Goal: Information Seeking & Learning: Learn about a topic

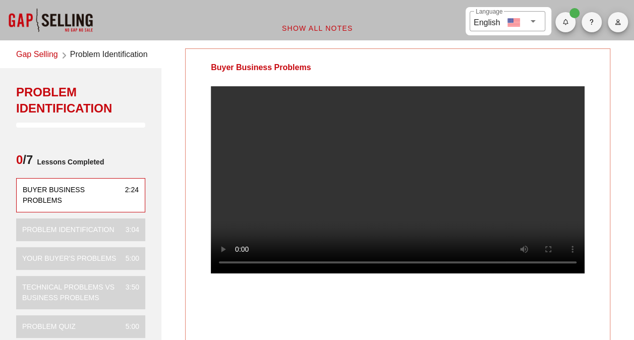
click at [178, 81] on div "Buyer Business Problems Your Notes Save Note Show All Notes" at bounding box center [397, 275] width 485 height 467
drag, startPoint x: 312, startPoint y: 68, endPoint x: 197, endPoint y: 67, distance: 115.5
click at [197, 67] on div "Buyer Business Problems" at bounding box center [261, 67] width 150 height 37
drag, startPoint x: 197, startPoint y: 67, endPoint x: 176, endPoint y: 67, distance: 21.2
click at [176, 67] on div "Buyer Business Problems Your Notes Save Note Show All Notes" at bounding box center [397, 275] width 485 height 467
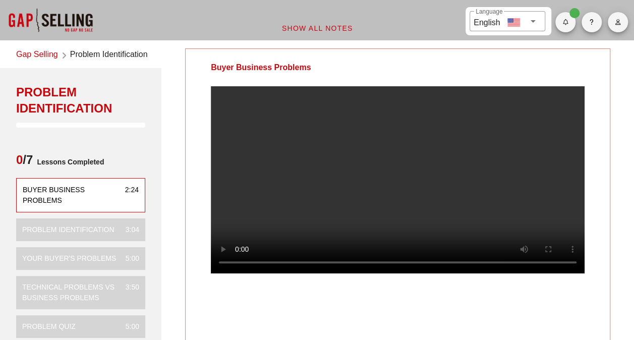
click at [202, 66] on div "Buyer Business Problems" at bounding box center [261, 67] width 150 height 37
click at [613, 114] on div "Buyer Business Problems Your Notes Save Note Show All Notes" at bounding box center [397, 275] width 485 height 467
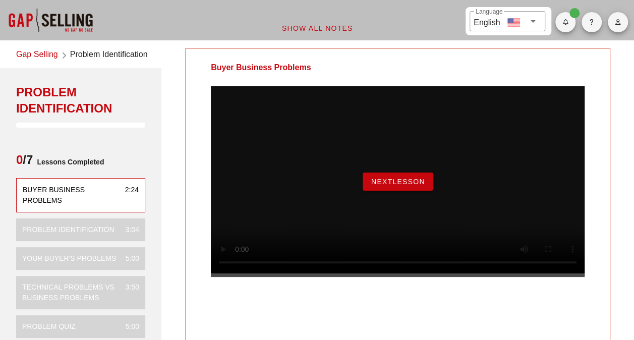
drag, startPoint x: 401, startPoint y: 180, endPoint x: 406, endPoint y: 189, distance: 10.1
click at [403, 182] on div "NextLesson" at bounding box center [398, 181] width 374 height 191
click at [406, 186] on span "NextLesson" at bounding box center [398, 182] width 54 height 8
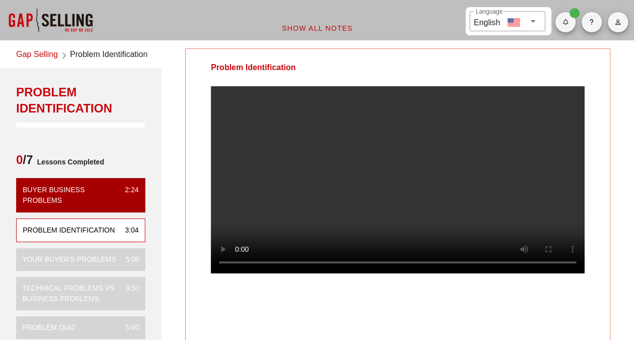
click at [607, 216] on div at bounding box center [398, 187] width 424 height 203
click at [615, 87] on div "Problem Identification Your Notes Save Note Show All Notes" at bounding box center [397, 275] width 485 height 467
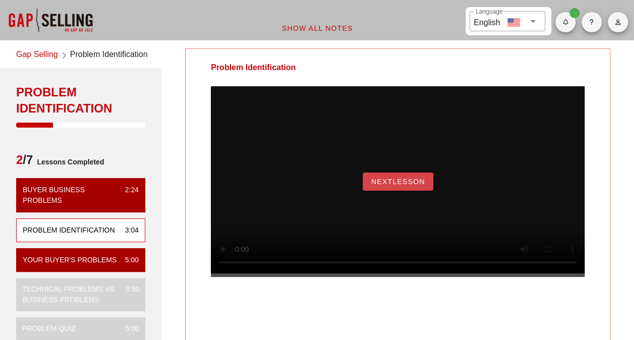
click at [399, 187] on button "NextLesson" at bounding box center [398, 181] width 71 height 18
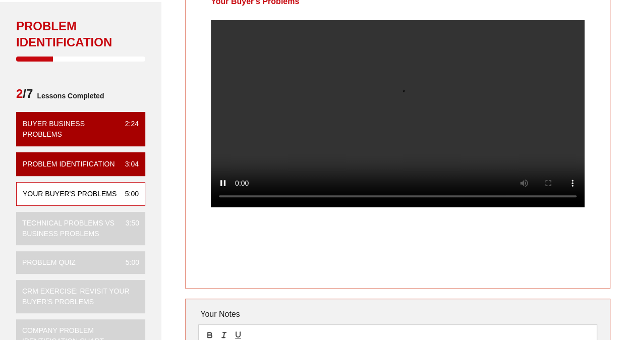
scroll to position [50, 0]
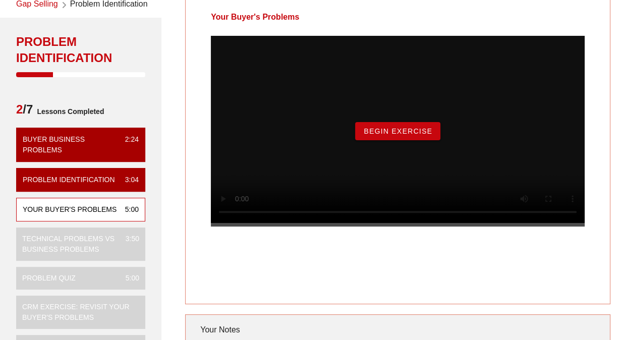
click at [389, 135] on span "Begin Exercise" at bounding box center [397, 131] width 69 height 8
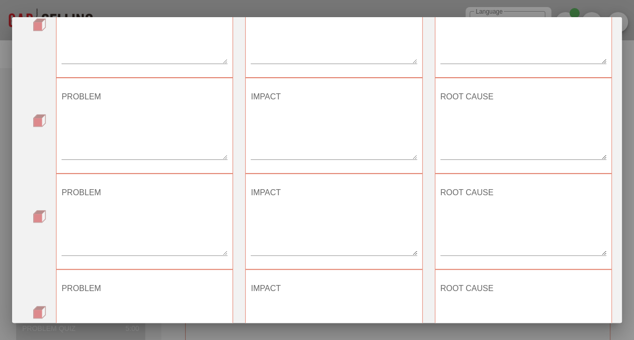
scroll to position [348, 0]
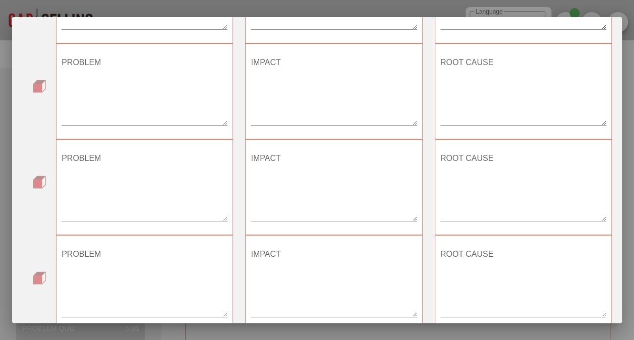
click at [139, 242] on div "PROBLEM" at bounding box center [145, 284] width 166 height 88
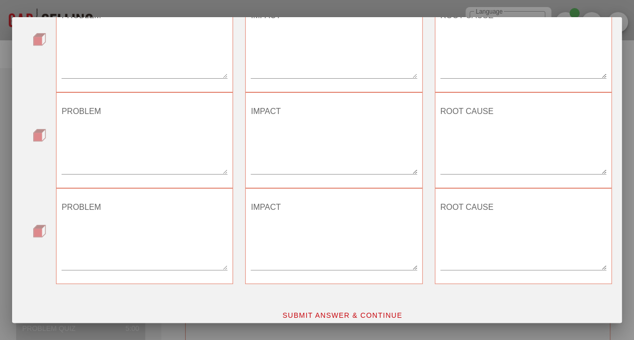
scroll to position [499, 0]
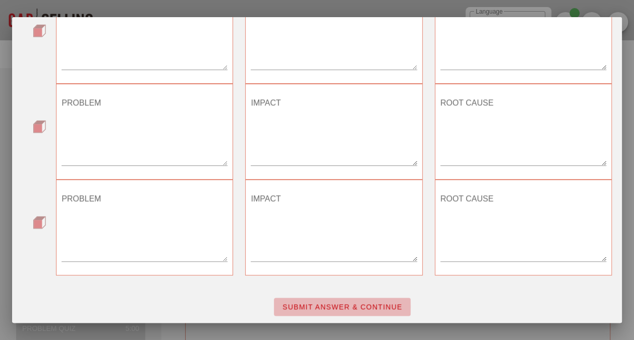
click at [368, 307] on span "SUBMIT ANSWER & CONTINUE" at bounding box center [342, 307] width 121 height 8
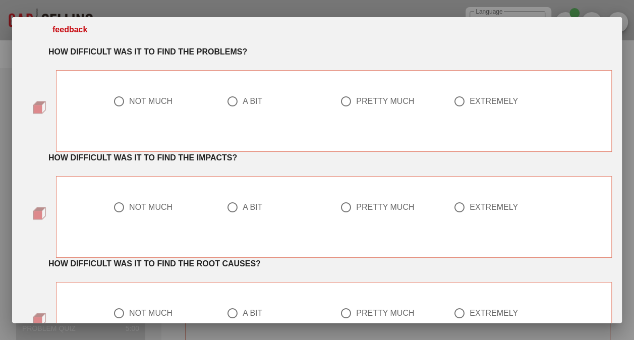
scroll to position [0, 0]
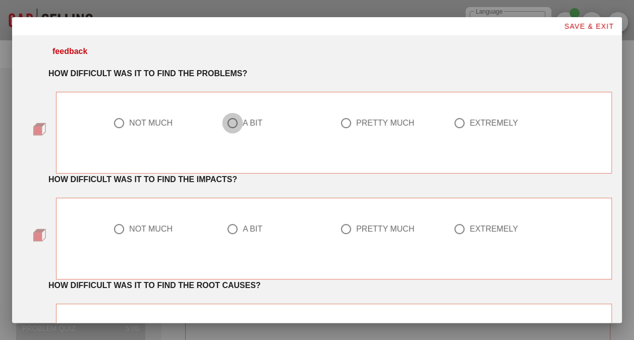
click at [233, 121] on div at bounding box center [232, 122] width 17 height 17
click at [345, 123] on div at bounding box center [345, 122] width 17 height 17
radio input "false"
radio input "true"
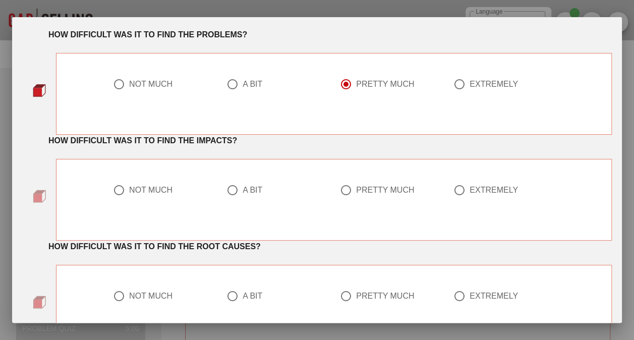
scroll to position [50, 0]
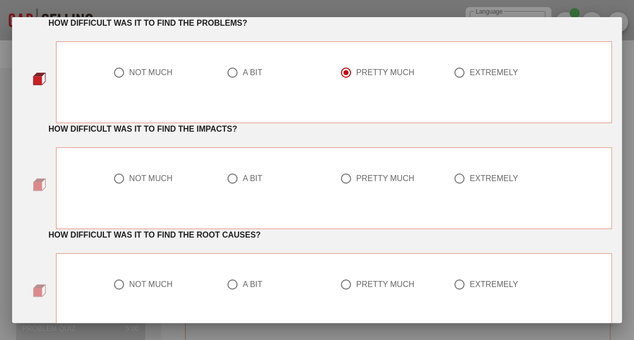
click at [130, 177] on div "NOT MUCH" at bounding box center [150, 178] width 43 height 10
radio input "true"
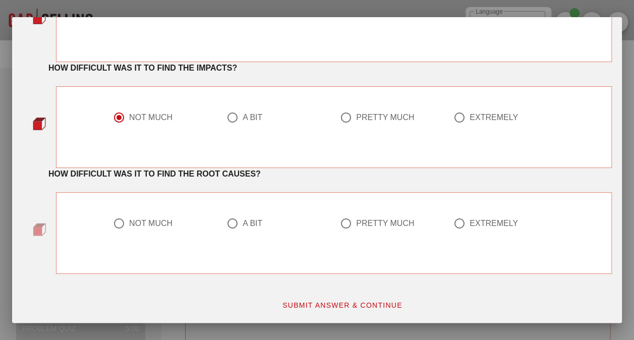
click at [356, 219] on div "PRETTY MUCH" at bounding box center [385, 223] width 58 height 10
radio input "true"
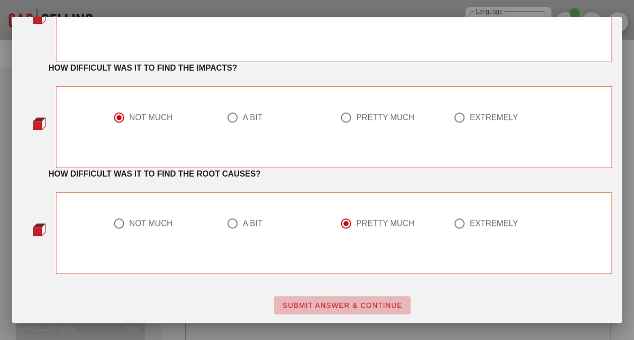
click at [364, 302] on span "SUBMIT ANSWER & CONTINUE" at bounding box center [342, 305] width 121 height 8
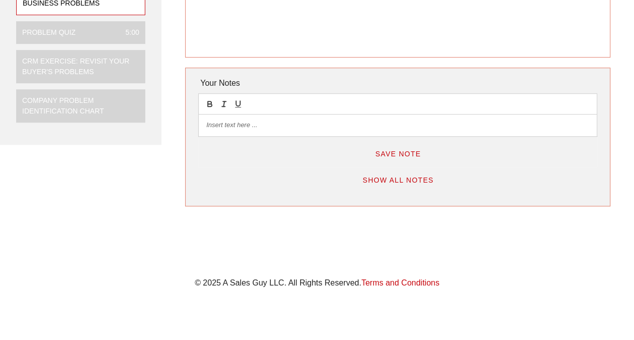
scroll to position [0, 0]
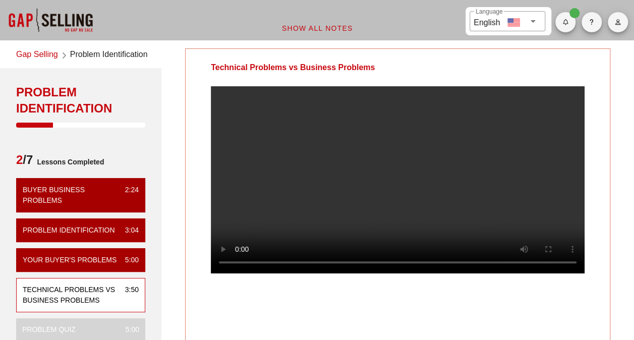
click at [378, 157] on video at bounding box center [398, 179] width 374 height 187
drag, startPoint x: 377, startPoint y: 64, endPoint x: 210, endPoint y: 62, distance: 166.9
click at [210, 62] on div "Technical Problems vs Business Problems" at bounding box center [293, 67] width 214 height 37
drag, startPoint x: 210, startPoint y: 62, endPoint x: 200, endPoint y: 77, distance: 17.9
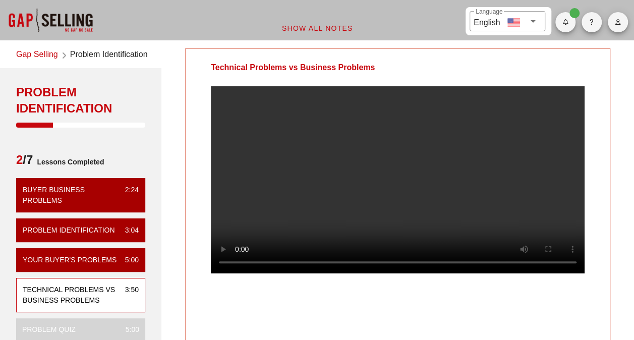
click at [200, 77] on div "Technical Problems vs Business Problems" at bounding box center [293, 67] width 214 height 37
click at [206, 73] on div "Technical Problems vs Business Problems" at bounding box center [293, 67] width 214 height 37
click at [221, 69] on div "Technical Problems vs Business Problems" at bounding box center [293, 67] width 214 height 37
drag, startPoint x: 333, startPoint y: 67, endPoint x: 208, endPoint y: 66, distance: 125.1
click at [208, 66] on div "Technical Problems vs Business Problems" at bounding box center [293, 67] width 214 height 37
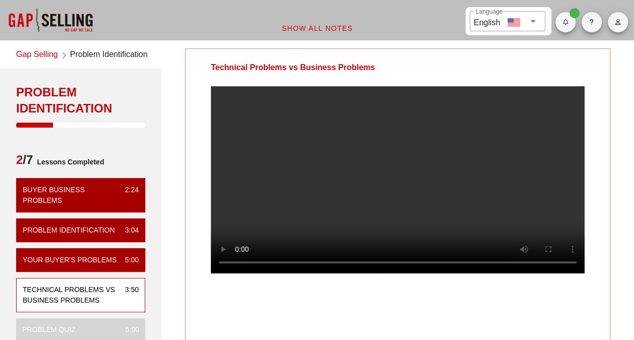
drag, startPoint x: 208, startPoint y: 66, endPoint x: 205, endPoint y: 73, distance: 7.9
click at [205, 73] on div "Technical Problems vs Business Problems" at bounding box center [293, 67] width 214 height 37
click at [221, 68] on div "Technical Problems vs Business Problems" at bounding box center [293, 67] width 214 height 37
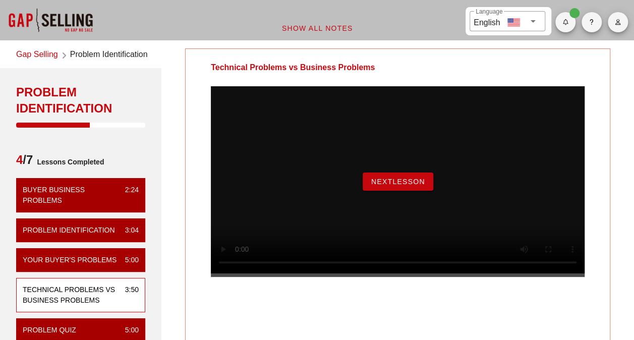
click at [397, 186] on span "NextLesson" at bounding box center [398, 182] width 54 height 8
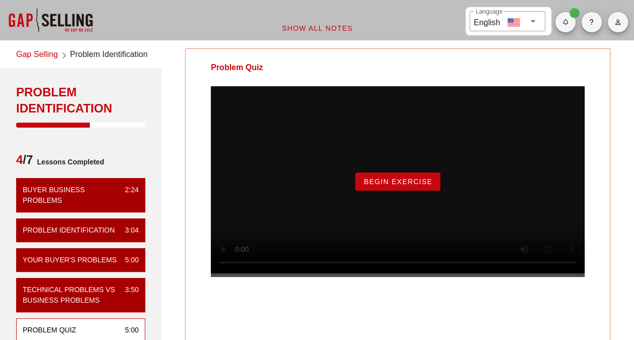
click at [431, 186] on span "Begin Exercise" at bounding box center [397, 182] width 69 height 8
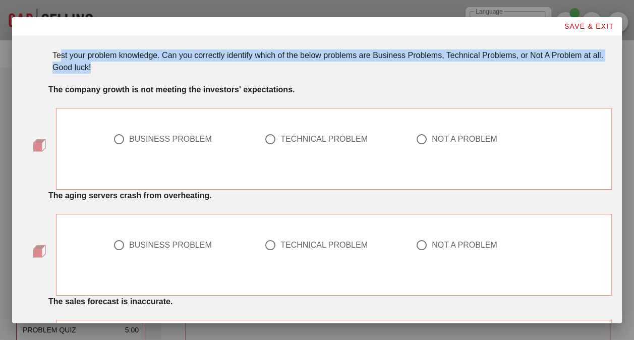
drag, startPoint x: 62, startPoint y: 52, endPoint x: 187, endPoint y: 64, distance: 125.6
click at [187, 64] on div "Test your problem knowledge. Can you correctly identify which of the below prob…" at bounding box center [331, 61] width 559 height 24
drag, startPoint x: 187, startPoint y: 64, endPoint x: 157, endPoint y: 70, distance: 29.9
click at [157, 70] on div "Test your problem knowledge. Can you correctly identify which of the below prob…" at bounding box center [331, 61] width 559 height 24
click at [144, 62] on div "Test your problem knowledge. Can you correctly identify which of the below prob…" at bounding box center [331, 61] width 559 height 24
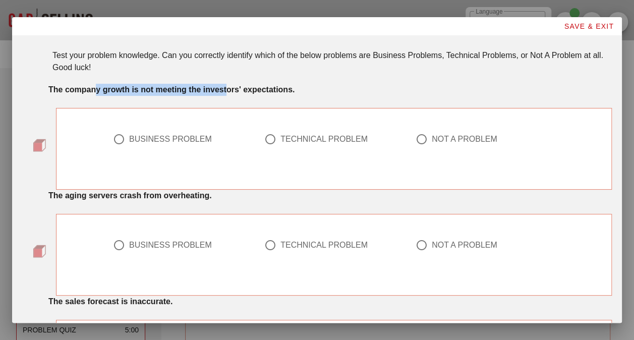
drag, startPoint x: 97, startPoint y: 94, endPoint x: 228, endPoint y: 90, distance: 131.2
click at [228, 90] on strong "The company growth is not meeting the investors' expectations." at bounding box center [171, 89] width 246 height 9
drag, startPoint x: 228, startPoint y: 90, endPoint x: 313, endPoint y: 93, distance: 84.8
click at [313, 93] on div "The company growth is not meeting the investors' expectations." at bounding box center [329, 90] width 563 height 12
drag, startPoint x: 106, startPoint y: 89, endPoint x: 297, endPoint y: 87, distance: 190.1
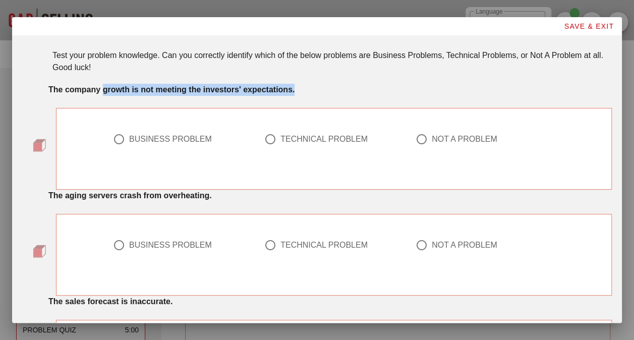
click at [297, 87] on div "The company growth is not meeting the investors' expectations." at bounding box center [329, 90] width 563 height 12
drag, startPoint x: 297, startPoint y: 87, endPoint x: 343, endPoint y: 92, distance: 46.7
click at [343, 92] on div "The company growth is not meeting the investors' expectations." at bounding box center [329, 90] width 563 height 12
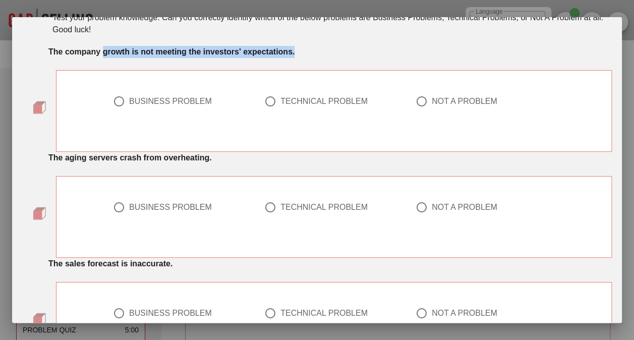
scroll to position [50, 0]
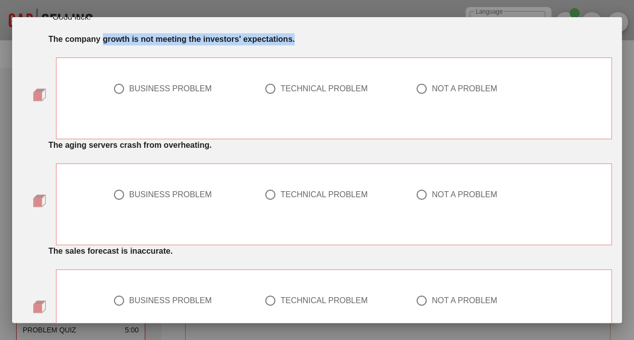
click at [265, 192] on div at bounding box center [270, 194] width 17 height 17
radio input "true"
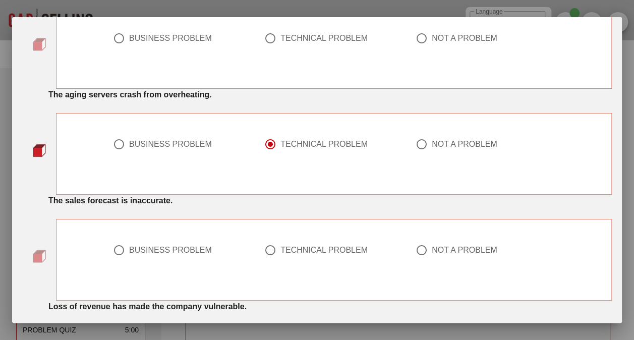
scroll to position [151, 0]
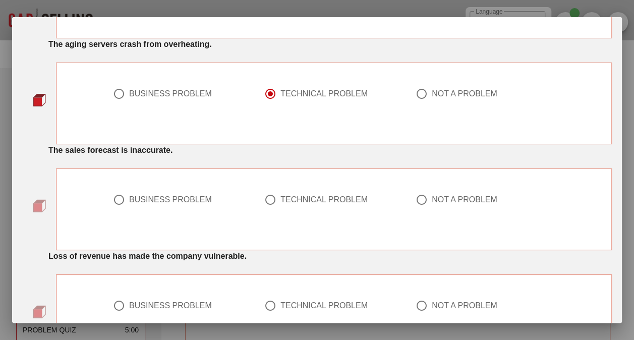
click at [129, 196] on div "BUSINESS PROBLEM" at bounding box center [170, 200] width 83 height 10
radio input "true"
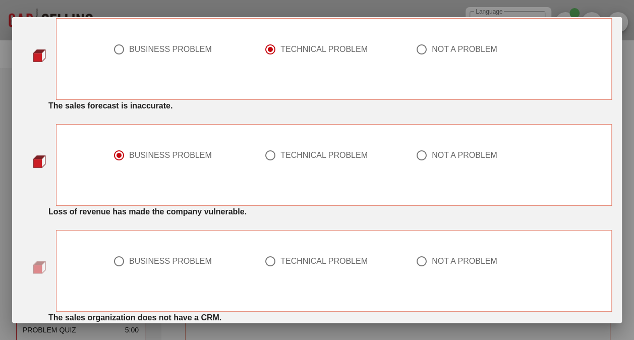
scroll to position [252, 0]
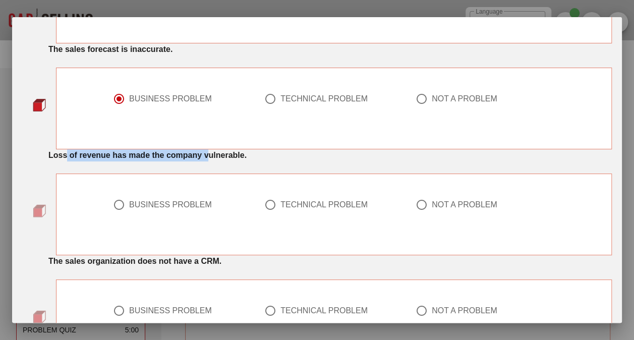
drag, startPoint x: 65, startPoint y: 158, endPoint x: 207, endPoint y: 153, distance: 142.3
click at [207, 153] on strong "Loss of revenue has made the company vulnerable." at bounding box center [147, 155] width 198 height 9
drag, startPoint x: 207, startPoint y: 153, endPoint x: 128, endPoint y: 203, distance: 94.0
click at [129, 204] on div "BUSINESS PROBLEM" at bounding box center [170, 205] width 83 height 10
radio input "true"
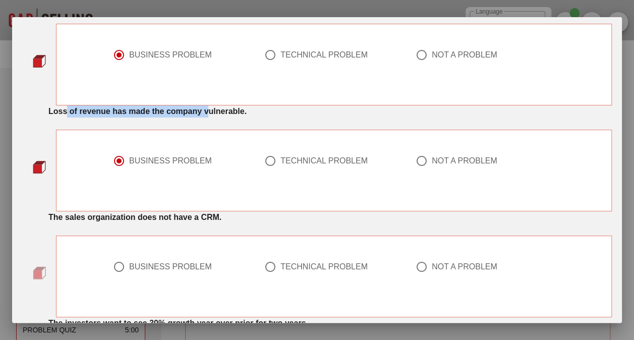
scroll to position [353, 0]
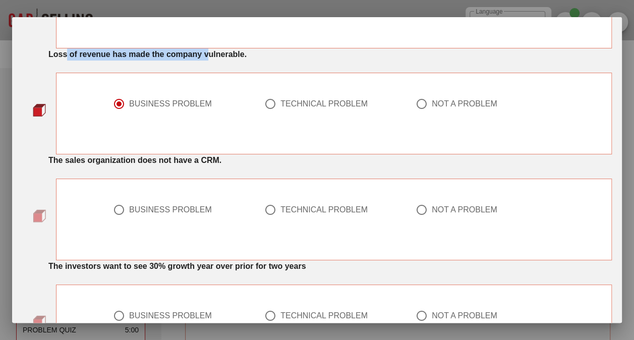
click at [271, 208] on div at bounding box center [270, 209] width 17 height 17
radio input "true"
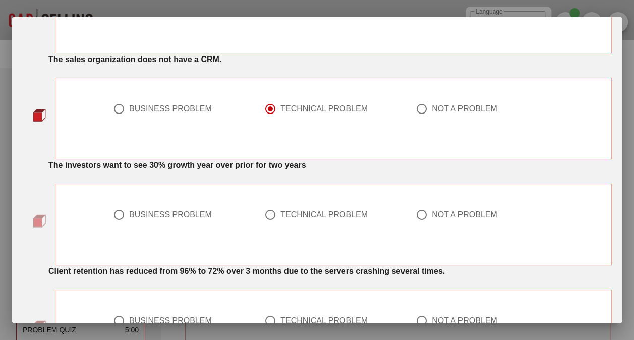
click at [418, 212] on div at bounding box center [421, 214] width 17 height 17
radio input "true"
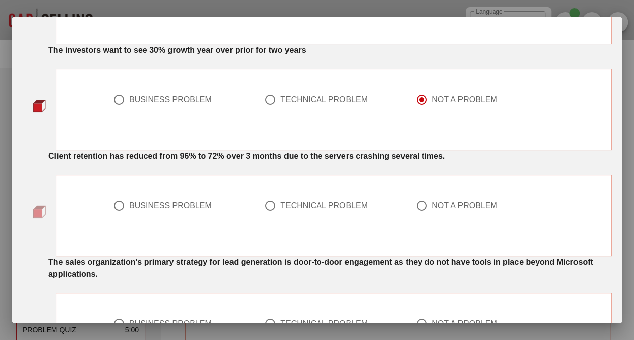
scroll to position [555, 0]
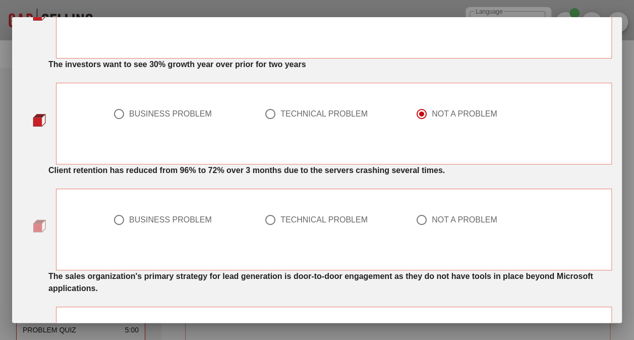
click at [142, 219] on div "BUSINESS PROBLEM" at bounding box center [170, 220] width 83 height 10
radio input "true"
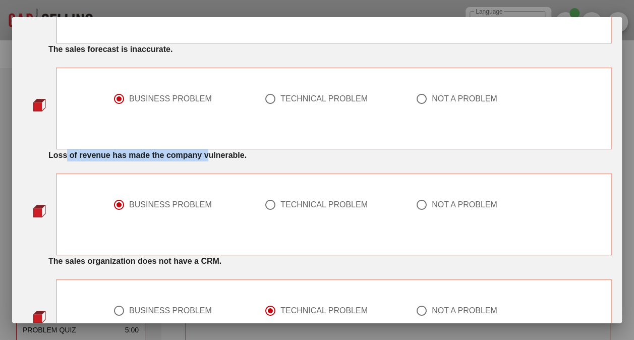
scroll to position [0, 0]
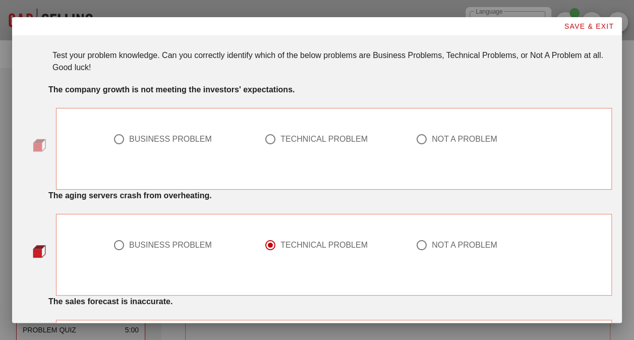
click at [107, 76] on div "Test your problem knowledge. Can you correctly identify which of the below prob…" at bounding box center [331, 64] width 571 height 50
click at [120, 135] on div at bounding box center [118, 139] width 17 height 17
radio input "true"
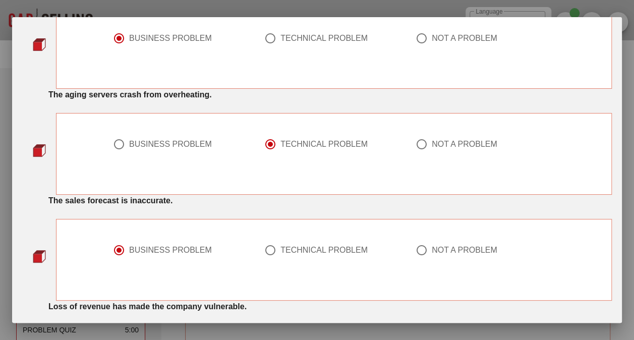
scroll to position [202, 0]
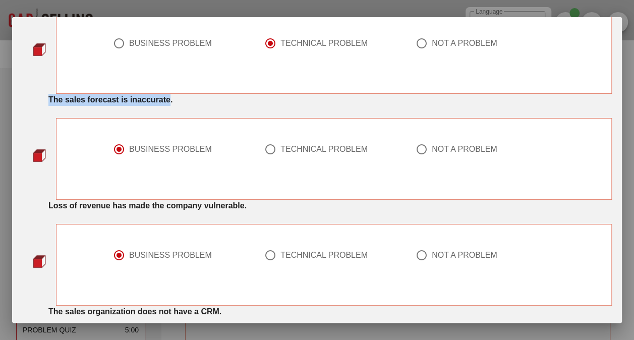
drag, startPoint x: 49, startPoint y: 97, endPoint x: 170, endPoint y: 100, distance: 120.6
click at [170, 100] on strong "The sales forecast is inaccurate." at bounding box center [110, 99] width 124 height 9
drag, startPoint x: 170, startPoint y: 100, endPoint x: 228, endPoint y: 110, distance: 59.5
click at [228, 110] on div "The sales forecast is inaccurate. BUSINESS PROBLEM TECHNICAL PROBLEM NOT A PROB…" at bounding box center [317, 147] width 590 height 106
click at [267, 149] on div at bounding box center [270, 149] width 17 height 17
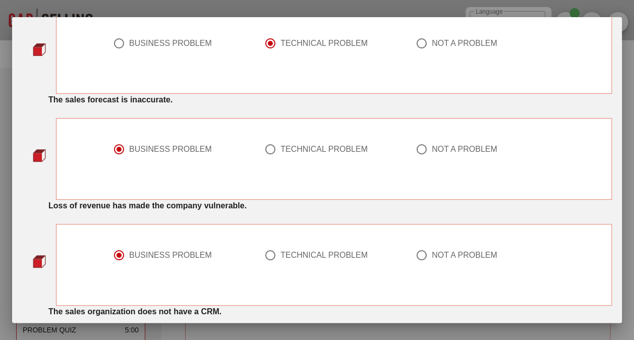
radio input "false"
radio input "true"
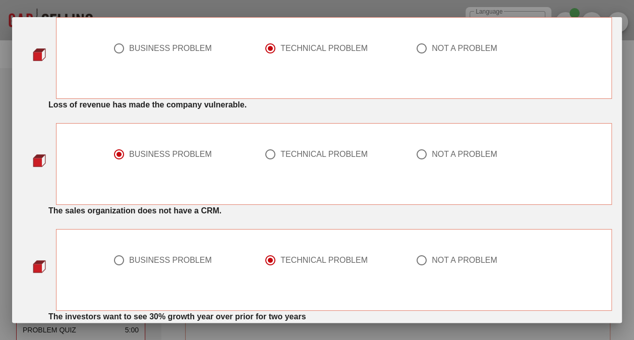
scroll to position [403, 0]
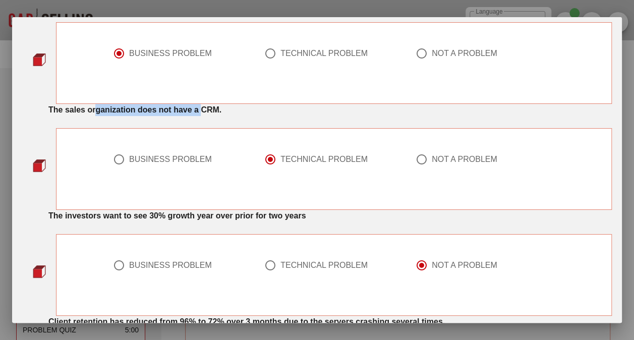
drag, startPoint x: 95, startPoint y: 108, endPoint x: 202, endPoint y: 108, distance: 106.9
click at [202, 108] on strong "The sales organization does not have a CRM." at bounding box center [134, 109] width 173 height 9
drag, startPoint x: 202, startPoint y: 108, endPoint x: 233, endPoint y: 146, distance: 48.8
click at [233, 147] on div "BUSINESS PROBLEM" at bounding box center [182, 165] width 151 height 36
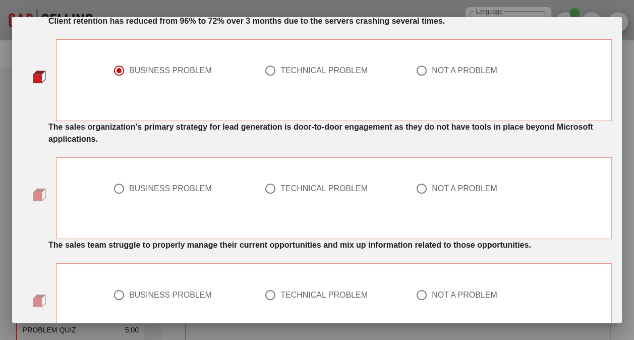
scroll to position [706, 0]
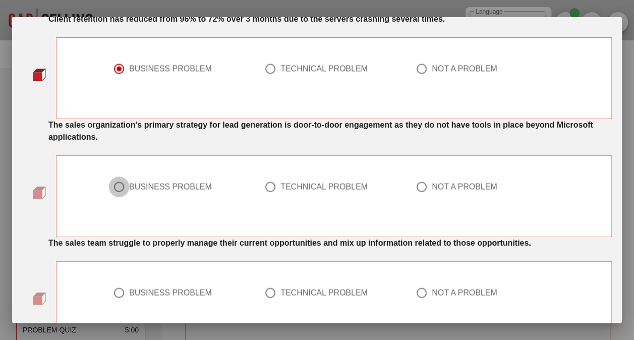
click at [110, 185] on div at bounding box center [118, 186] width 17 height 17
radio input "true"
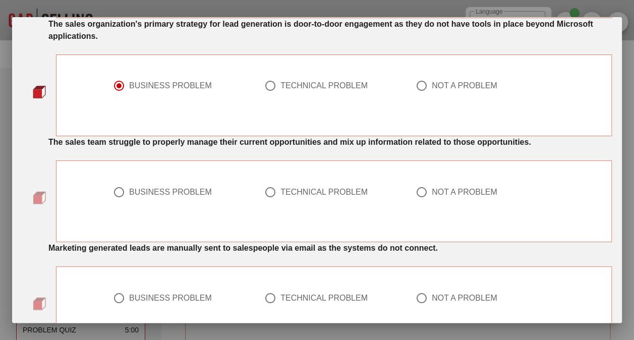
click at [263, 195] on div at bounding box center [270, 191] width 17 height 17
radio input "true"
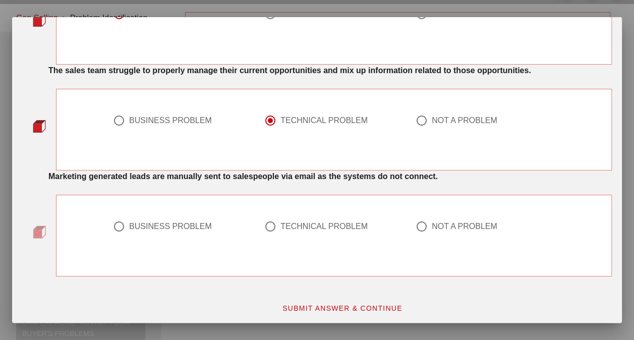
scroll to position [50, 0]
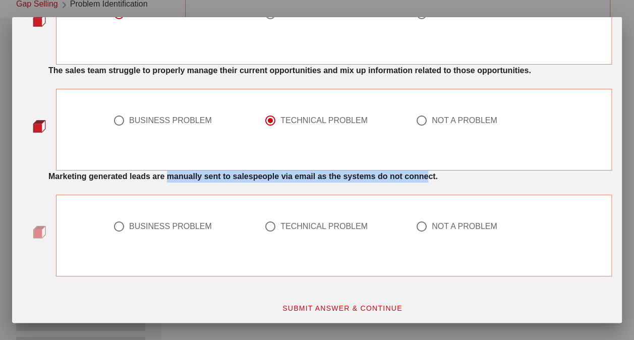
drag, startPoint x: 168, startPoint y: 170, endPoint x: 430, endPoint y: 175, distance: 261.3
click at [430, 175] on strong "Marketing generated leads are manually sent to salespeople via email as the sys…" at bounding box center [242, 176] width 389 height 9
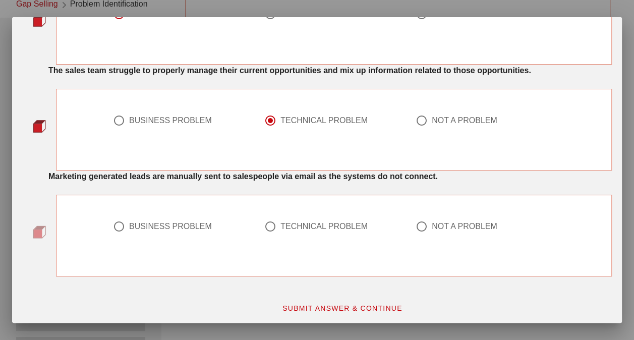
drag, startPoint x: 430, startPoint y: 175, endPoint x: 329, endPoint y: 200, distance: 103.4
click at [332, 199] on div "BUSINESS PROBLEM TECHNICAL PROBLEM NOT A PROBLEM" at bounding box center [334, 230] width 454 height 64
click at [281, 222] on div "TECHNICAL PROBLEM" at bounding box center [323, 226] width 87 height 10
radio input "true"
click at [321, 307] on span "SUBMIT ANSWER & CONTINUE" at bounding box center [342, 308] width 121 height 8
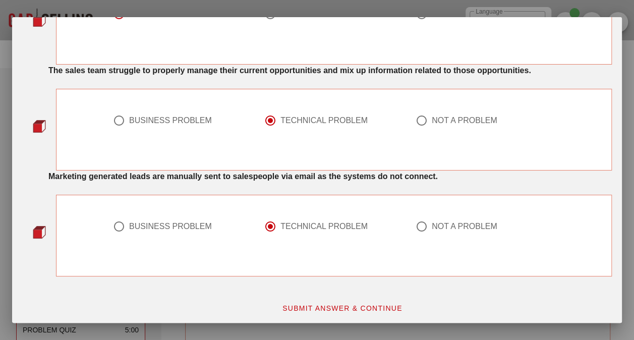
scroll to position [0, 0]
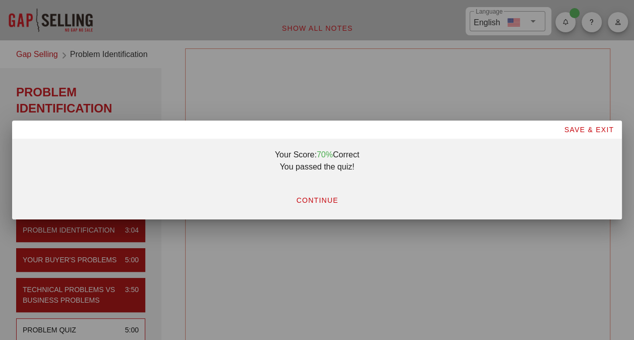
click at [322, 201] on span "CONTINUE" at bounding box center [317, 200] width 42 height 8
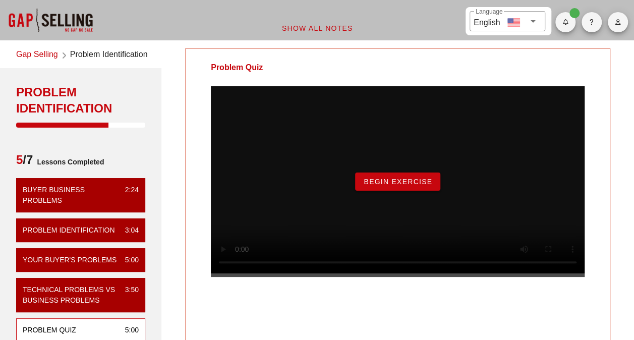
click at [419, 186] on span "Begin Exercise" at bounding box center [397, 182] width 69 height 8
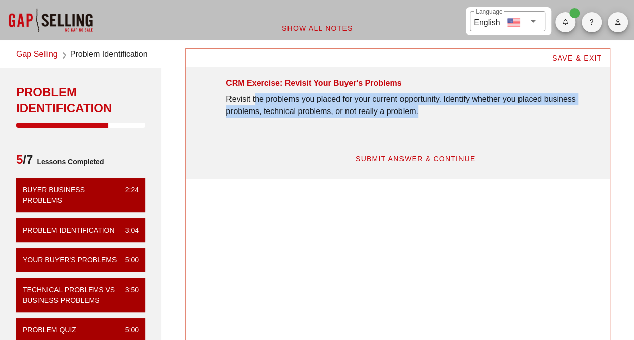
drag, startPoint x: 255, startPoint y: 96, endPoint x: 417, endPoint y: 116, distance: 163.1
click at [417, 116] on div "Revisit the problems you placed for your current opportunity. Identify whether …" at bounding box center [413, 105] width 374 height 24
drag, startPoint x: 417, startPoint y: 116, endPoint x: 449, endPoint y: 126, distance: 33.3
click at [449, 126] on div "CRM Exercise: Revisit Your Buyer's Problems Revisit the problems you placed for…" at bounding box center [413, 102] width 386 height 63
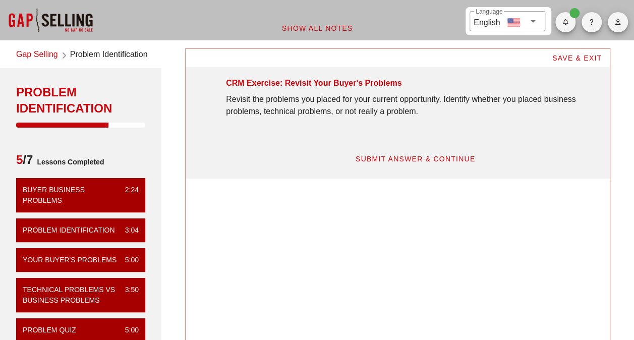
click at [335, 85] on div "CRM Exercise: Revisit Your Buyer's Problems" at bounding box center [314, 83] width 176 height 12
click at [419, 121] on div "CRM Exercise: Revisit Your Buyer's Problems Revisit the problems you placed for…" at bounding box center [413, 102] width 386 height 63
click at [386, 158] on span "SUBMIT ANSWER & CONTINUE" at bounding box center [415, 159] width 121 height 8
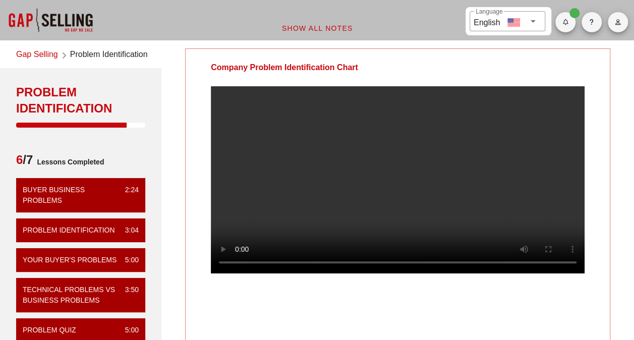
click at [601, 197] on div at bounding box center [398, 187] width 424 height 203
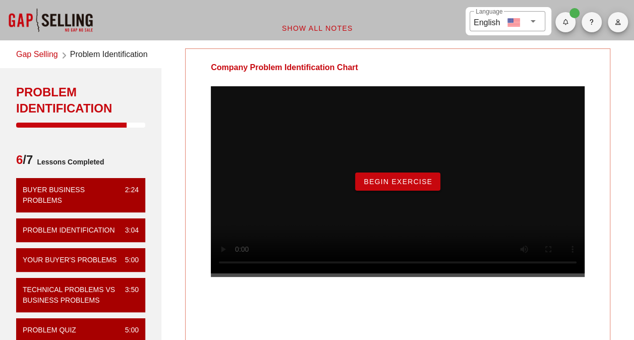
click at [388, 186] on span "Begin Exercise" at bounding box center [397, 182] width 69 height 8
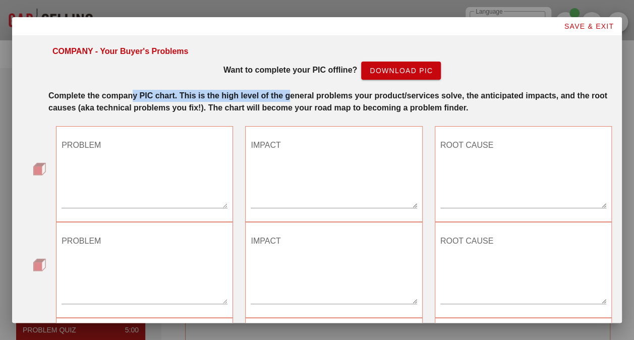
drag, startPoint x: 134, startPoint y: 96, endPoint x: 290, endPoint y: 96, distance: 156.3
click at [290, 96] on strong "Complete the company PIC chart. This is the high level of the general problems …" at bounding box center [327, 101] width 559 height 21
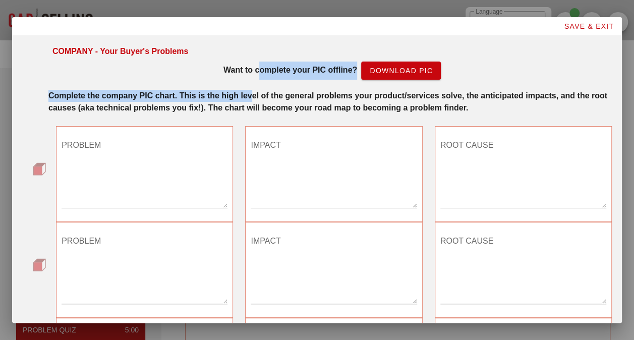
drag, startPoint x: 290, startPoint y: 96, endPoint x: 250, endPoint y: 83, distance: 42.3
click at [250, 83] on div "COMPANY - Your Buyer's Problems Want to complete your PIC offline? Download PIC…" at bounding box center [317, 345] width 590 height 612
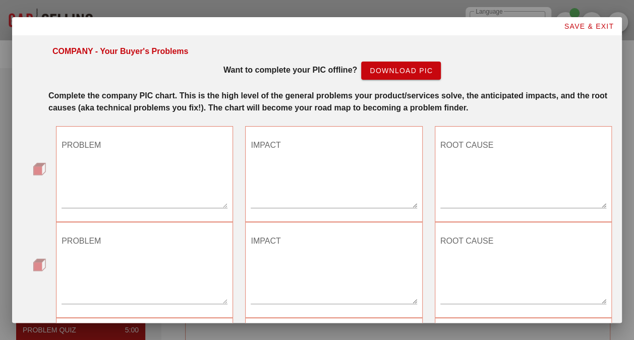
drag, startPoint x: 250, startPoint y: 83, endPoint x: 337, endPoint y: 107, distance: 89.9
click at [337, 107] on strong "Complete the company PIC chart. This is the high level of the general problems …" at bounding box center [327, 101] width 559 height 21
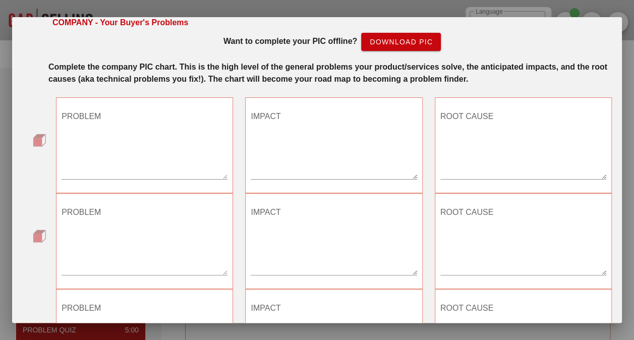
scroll to position [50, 0]
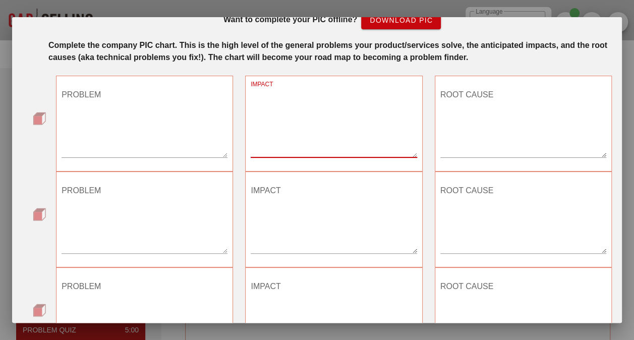
click at [364, 127] on textarea "IMPACT" at bounding box center [334, 122] width 166 height 71
click at [460, 124] on textarea "ROOT CAUSE" at bounding box center [523, 122] width 166 height 71
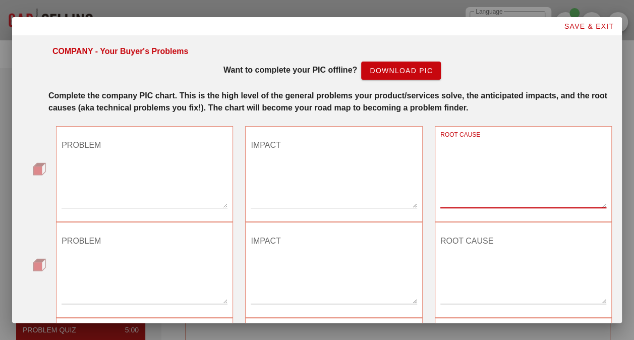
scroll to position [331, 0]
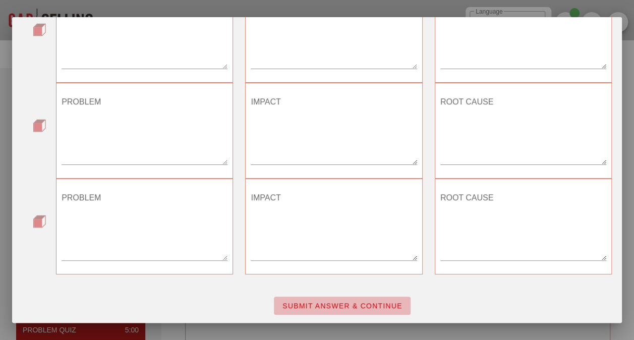
click at [386, 298] on button "SUBMIT ANSWER & CONTINUE" at bounding box center [342, 306] width 137 height 18
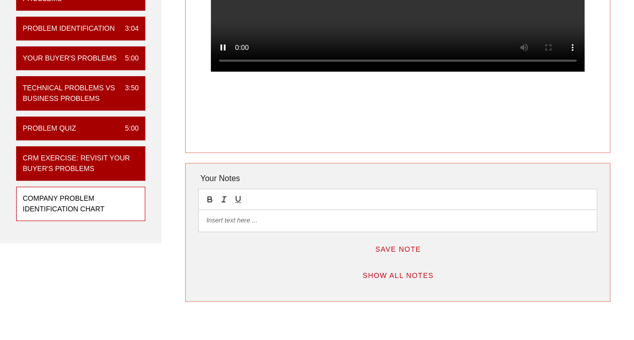
scroll to position [0, 0]
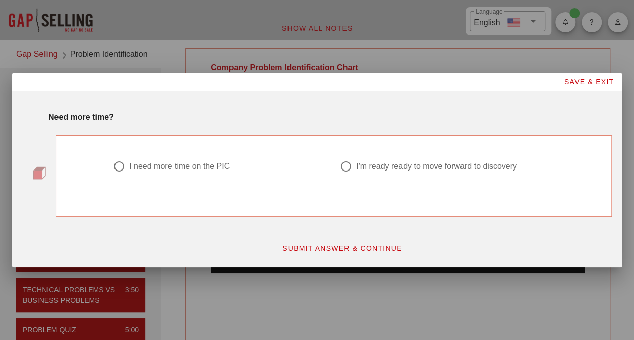
click at [120, 162] on div at bounding box center [118, 166] width 17 height 17
radio input "true"
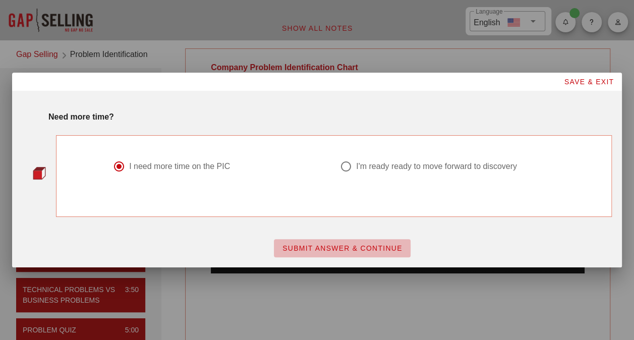
click at [324, 247] on span "SUBMIT ANSWER & CONTINUE" at bounding box center [342, 248] width 121 height 8
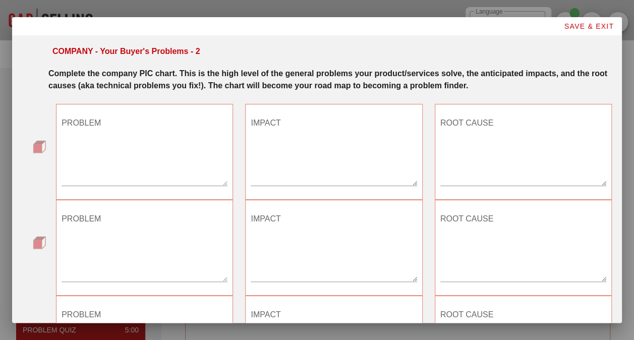
click at [121, 133] on textarea "PROBLEM" at bounding box center [145, 150] width 166 height 71
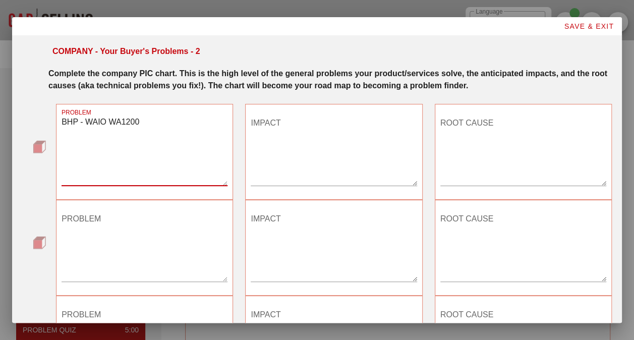
type textarea "BHP - WAIO WA1200"
click at [155, 231] on textarea "PROBLEM" at bounding box center [145, 246] width 166 height 71
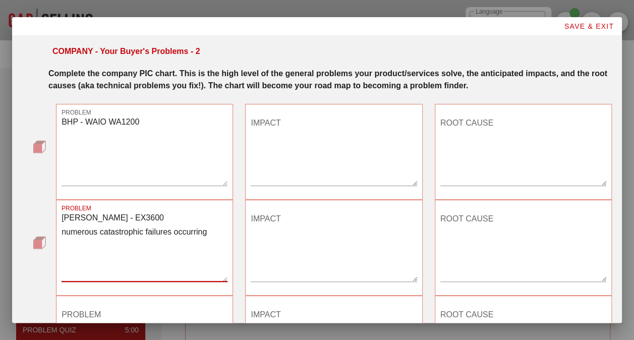
click at [180, 147] on textarea "BHP - WAIO WA1200" at bounding box center [145, 150] width 166 height 71
click at [67, 232] on textarea "ROY HILL - EX3600 numerous catastrophic failures occurring" at bounding box center [145, 246] width 166 height 71
click at [208, 230] on textarea "ROY HILL - EX3600 Numerous catastrophic failures occurring" at bounding box center [145, 246] width 166 height 71
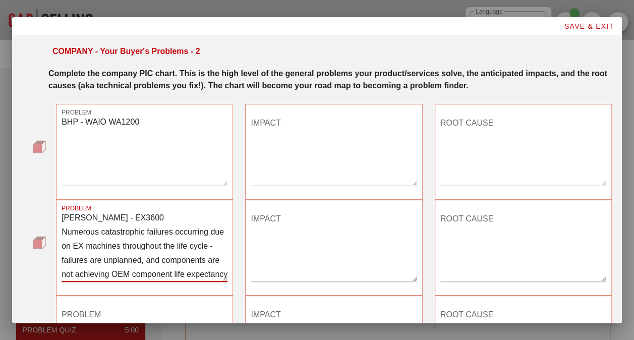
scroll to position [12, 0]
type textarea "ROY HILL - EX3600 Numerous catastrophic failures occurring due on EX machines t…"
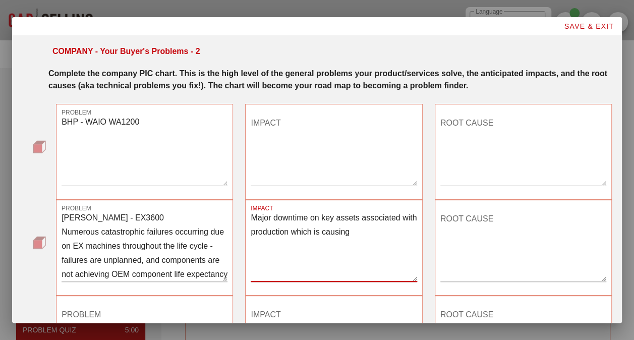
type textarea "Major downtime on key assets associated with production which is causing"
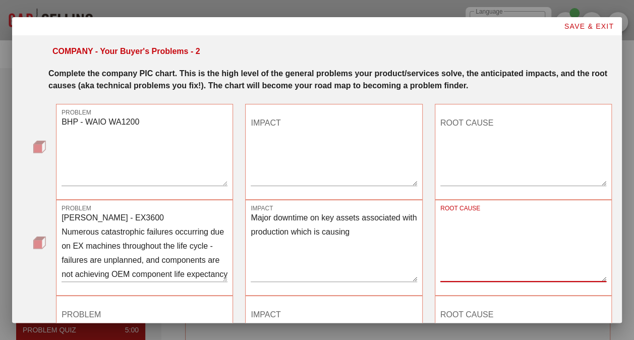
click at [458, 232] on textarea "ROOT CAUSE" at bounding box center [523, 246] width 166 height 71
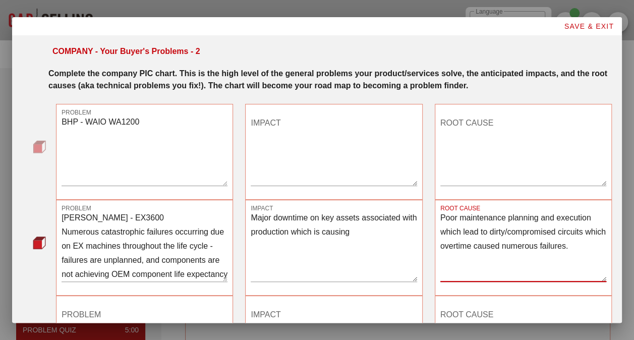
type textarea "Poor maintenance planning and execution which lead to dirty/compromised circuit…"
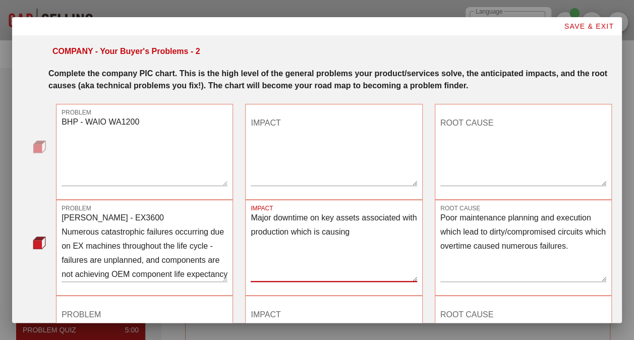
click at [371, 230] on textarea "Major downtime on key assets associated with production which is causing" at bounding box center [334, 246] width 166 height 71
click at [160, 150] on textarea "BHP - WAIO WA1200" at bounding box center [145, 150] width 166 height 71
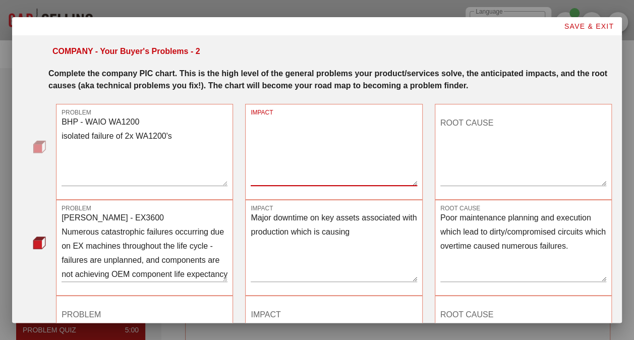
click at [64, 134] on textarea "BHP - WAIO WA1200 isolated failure of 2x WA1200's" at bounding box center [145, 150] width 166 height 71
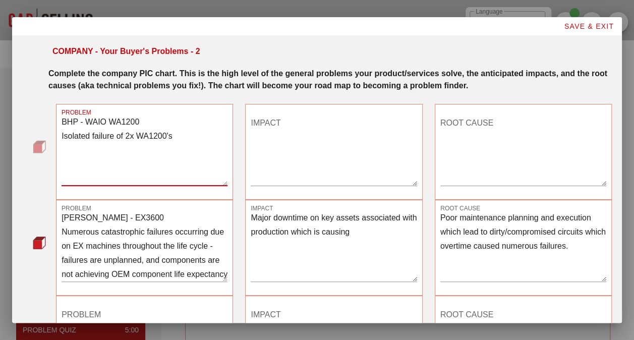
type textarea "BHP - WAIO WA1200 Isolated failure of 2x WA1200's"
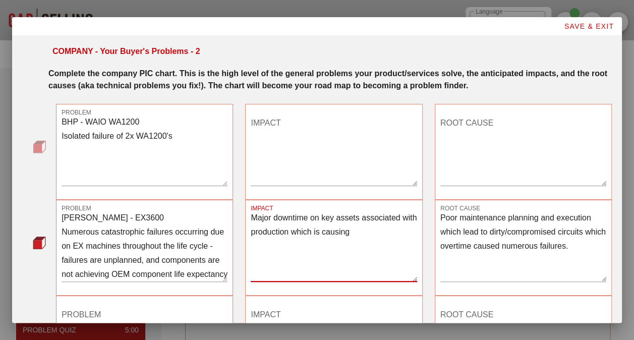
drag, startPoint x: 366, startPoint y: 234, endPoint x: 246, endPoint y: 214, distance: 121.6
click at [246, 214] on div "IMPACT Major downtime on key assets associated with production which is causing" at bounding box center [333, 248] width 177 height 96
click at [322, 136] on textarea "IMPACT" at bounding box center [334, 150] width 166 height 71
paste textarea "Major downtime on key assets associated with production which is causing"
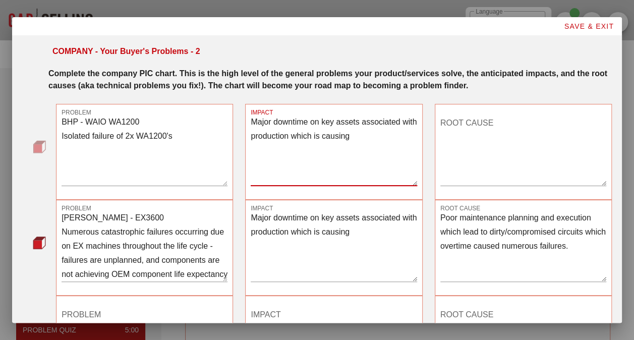
click at [373, 140] on textarea "Major downtime on key assets associated with production which is causing" at bounding box center [334, 150] width 166 height 71
type textarea "Major downtime on key assets associated with production which caused loss of re…"
click at [374, 234] on textarea "Major downtime on key assets associated with production which is causing" at bounding box center [334, 246] width 166 height 71
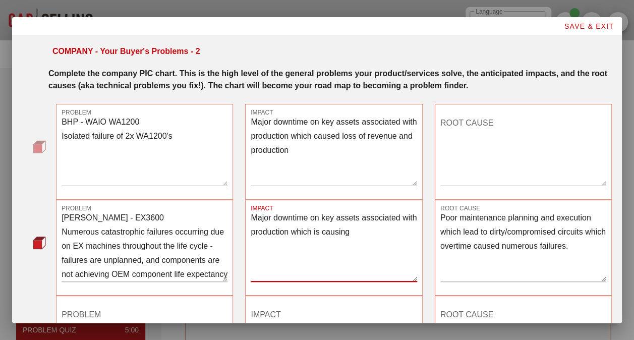
drag, startPoint x: 369, startPoint y: 231, endPoint x: 366, endPoint y: 236, distance: 5.4
click at [366, 236] on textarea "Major downtime on key assets associated with production which is causing" at bounding box center [334, 246] width 166 height 71
type textarea "Major downtime on key assets associated with production which is causing loss o…"
click at [513, 142] on textarea "ROOT CAUSE" at bounding box center [523, 150] width 166 height 71
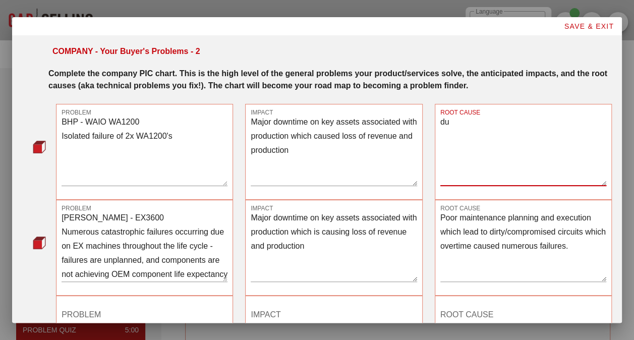
type textarea "d"
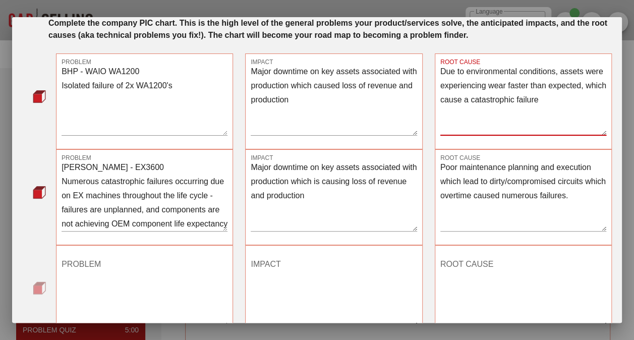
scroll to position [0, 0]
type textarea "Due to environmental conditions, assets were experiencing wear faster than expe…"
click at [196, 88] on textarea "BHP - WAIO WA1200 Isolated failure of 2x WA1200's" at bounding box center [145, 100] width 166 height 71
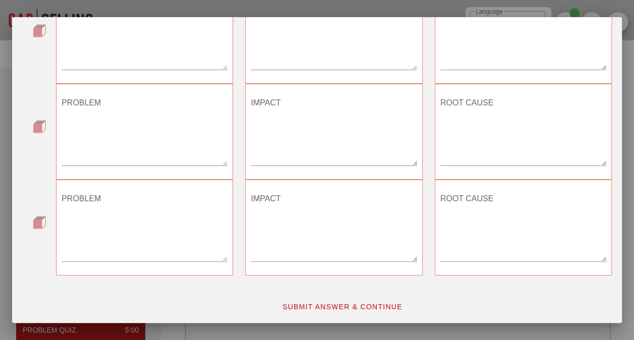
scroll to position [309, 0]
type textarea "BHP - WAIO WA1200 Isolated failure of 2x WA1200's across 2 different WAIO sites…"
click at [381, 291] on div "SUBMIT ANSWER & CONTINUE" at bounding box center [342, 305] width 552 height 30
click at [384, 303] on span "SUBMIT ANSWER & CONTINUE" at bounding box center [342, 306] width 121 height 8
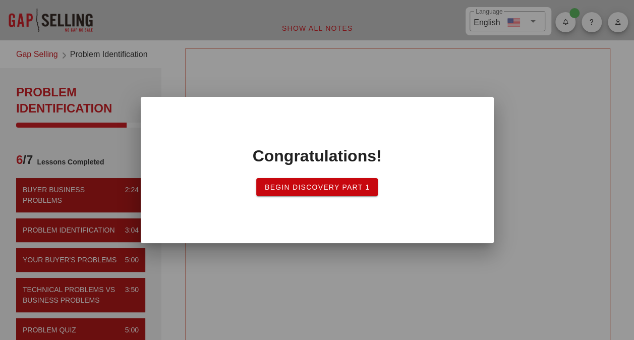
click at [333, 188] on span "Begin Discovery PART 1" at bounding box center [317, 187] width 106 height 8
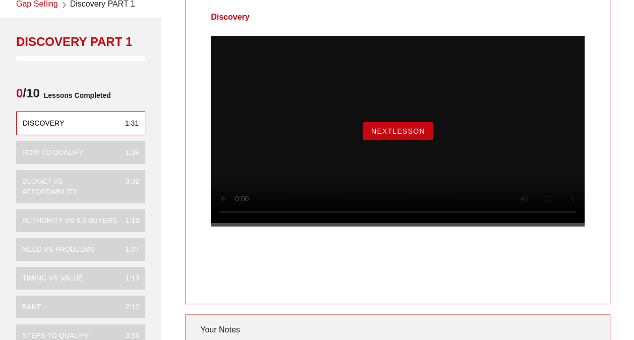
scroll to position [50, 0]
click at [415, 135] on span "NextLesson" at bounding box center [398, 131] width 54 height 8
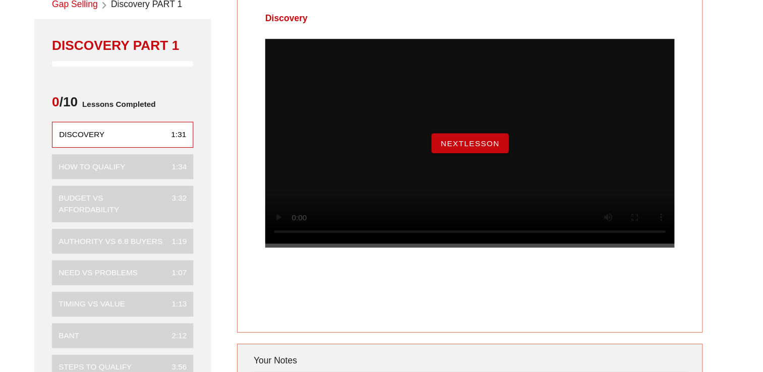
scroll to position [0, 0]
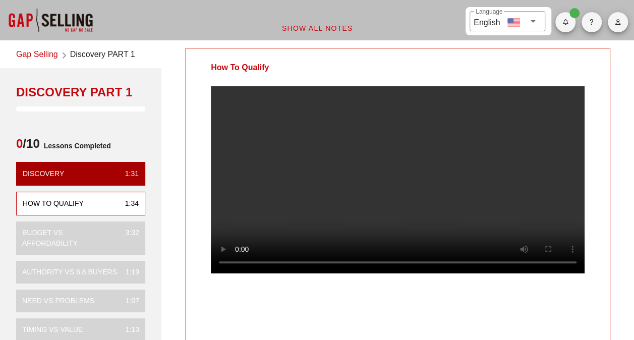
click at [598, 186] on div at bounding box center [398, 187] width 424 height 203
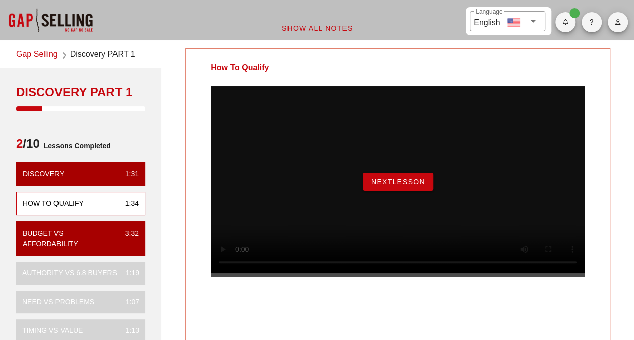
click at [394, 187] on button "NextLesson" at bounding box center [398, 181] width 71 height 18
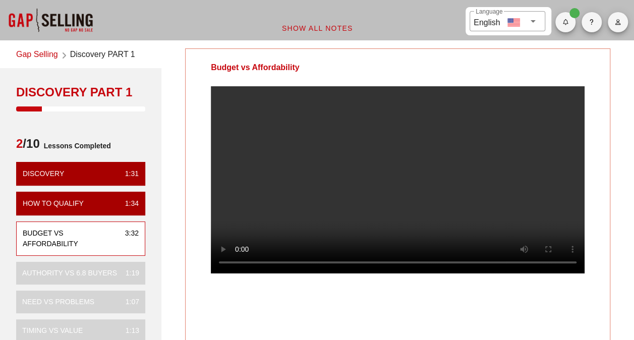
click at [606, 173] on div at bounding box center [398, 187] width 424 height 203
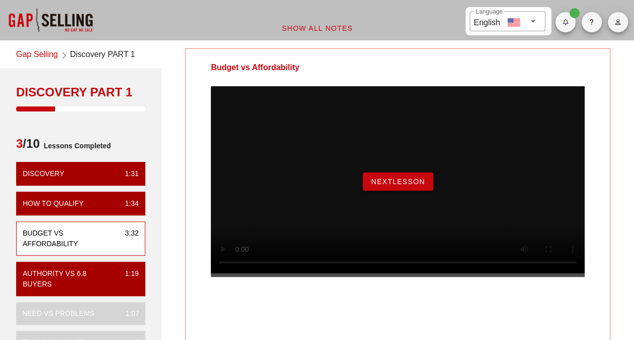
click at [400, 186] on button "NextLesson" at bounding box center [398, 181] width 71 height 18
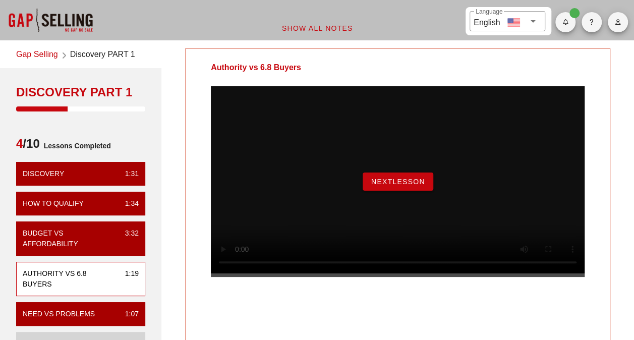
click at [400, 186] on span "NextLesson" at bounding box center [398, 182] width 54 height 8
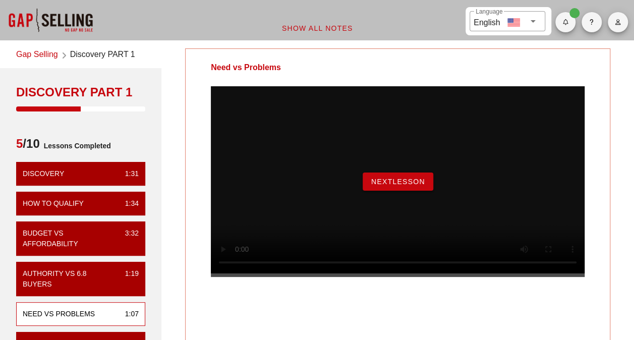
click at [410, 188] on button "NextLesson" at bounding box center [398, 181] width 71 height 18
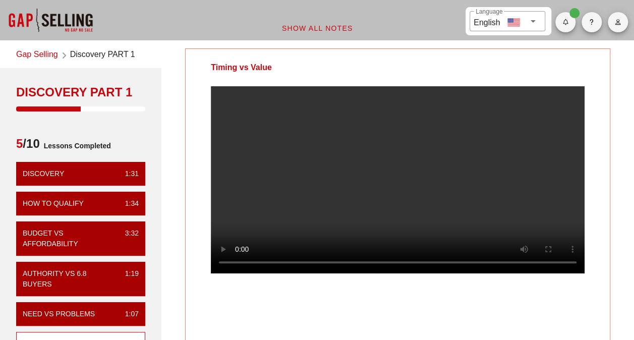
click at [601, 209] on div at bounding box center [398, 187] width 424 height 203
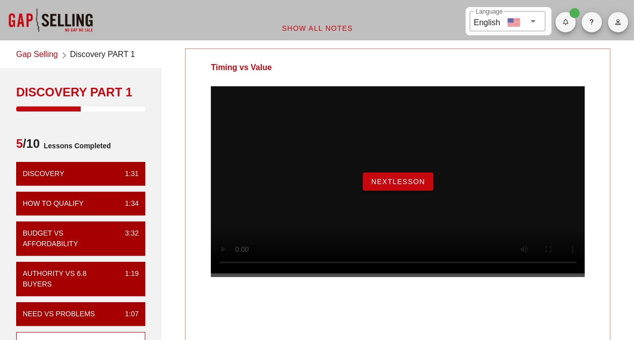
click at [302, 140] on div "NextLesson" at bounding box center [398, 181] width 374 height 191
click at [400, 186] on span "NextLesson" at bounding box center [398, 182] width 54 height 8
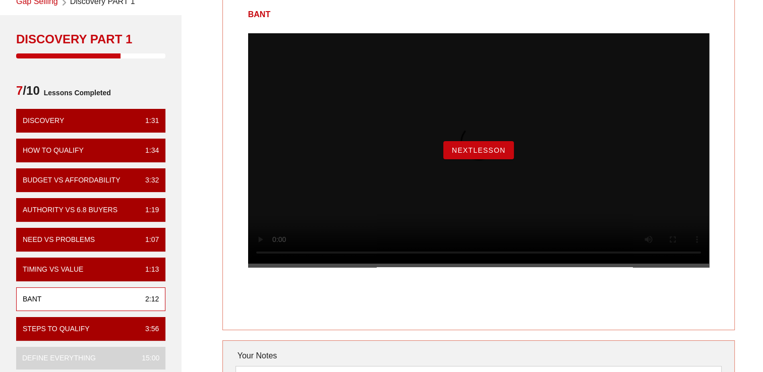
scroll to position [101, 0]
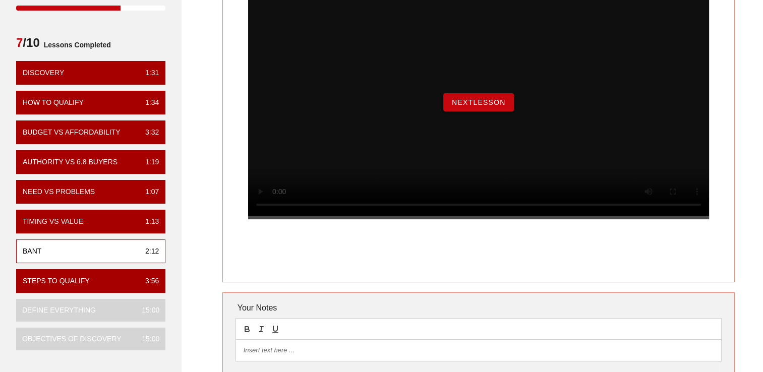
click at [470, 106] on span "NextLesson" at bounding box center [478, 102] width 54 height 8
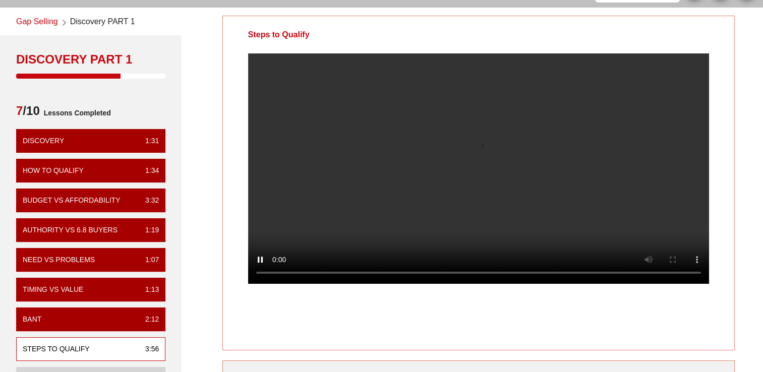
scroll to position [50, 0]
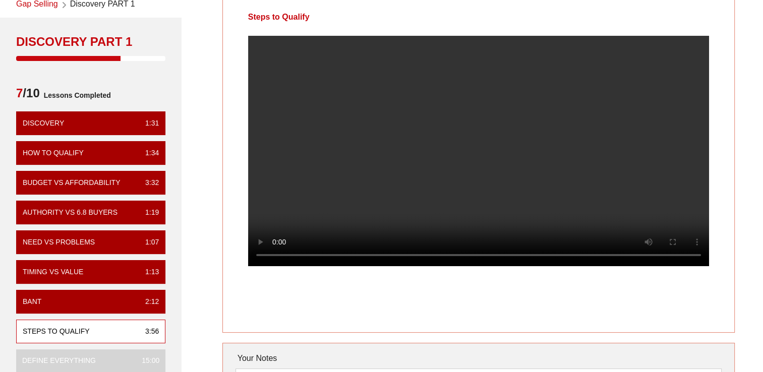
click at [478, 102] on video at bounding box center [478, 151] width 461 height 230
click at [543, 166] on video at bounding box center [478, 151] width 461 height 230
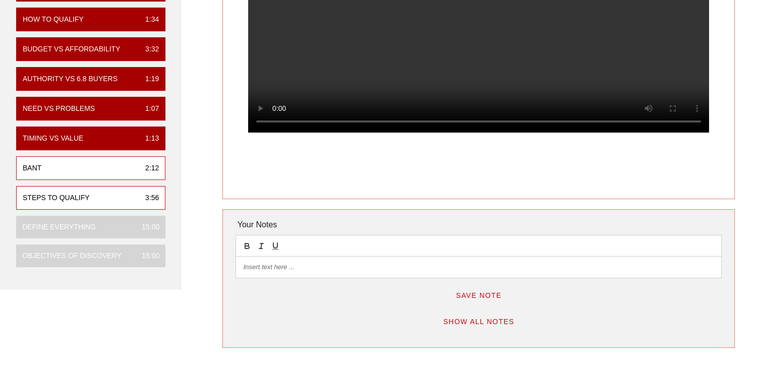
scroll to position [202, 0]
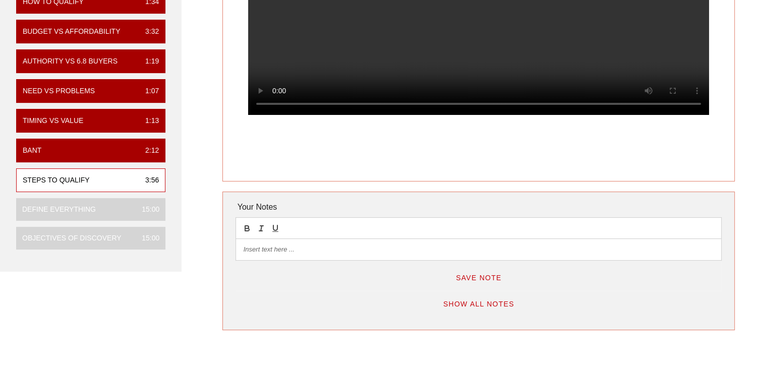
click at [422, 70] on video at bounding box center [478, 0] width 461 height 230
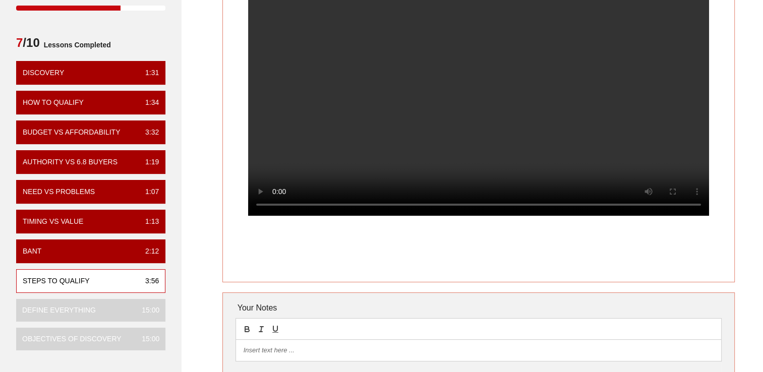
scroll to position [50, 0]
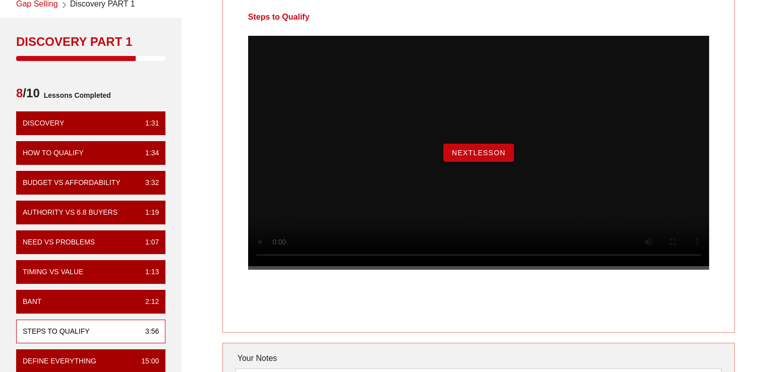
click at [482, 157] on span "NextLesson" at bounding box center [478, 153] width 54 height 8
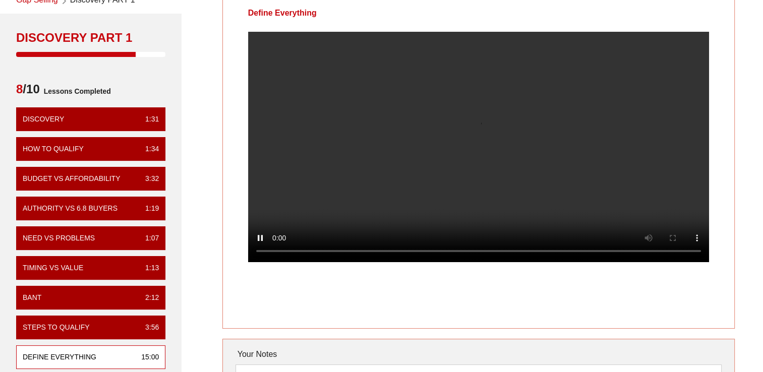
scroll to position [0, 0]
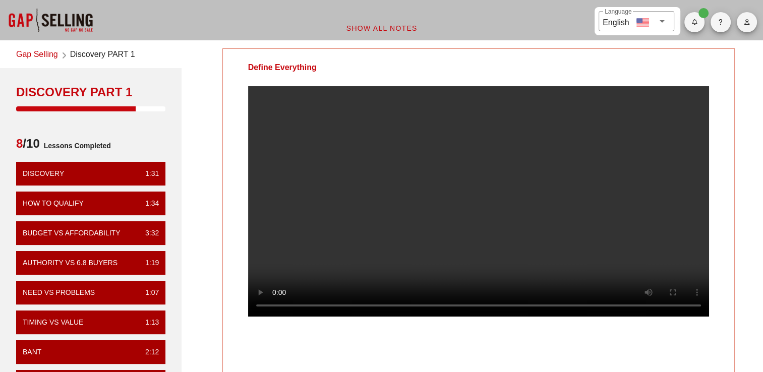
click at [528, 182] on video at bounding box center [478, 201] width 461 height 230
click at [357, 123] on video at bounding box center [478, 201] width 461 height 230
click at [633, 140] on div at bounding box center [478, 209] width 511 height 247
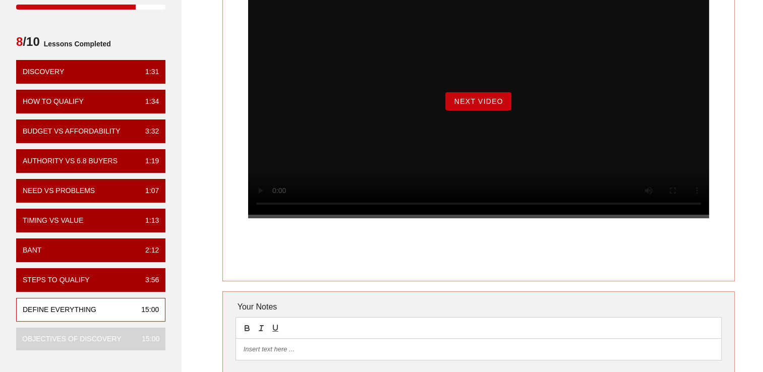
scroll to position [101, 0]
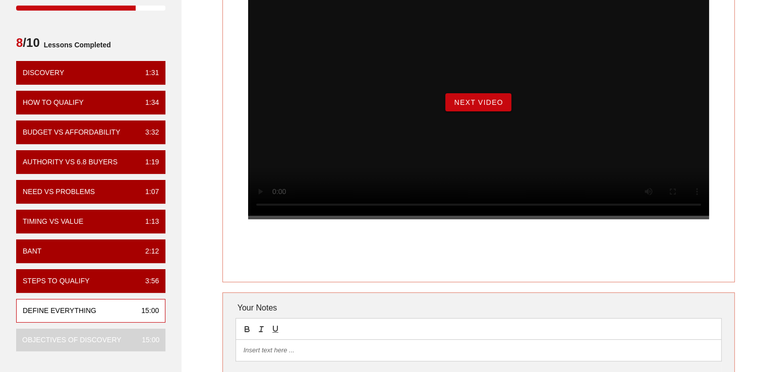
click at [479, 106] on span "Next Video" at bounding box center [477, 102] width 49 height 8
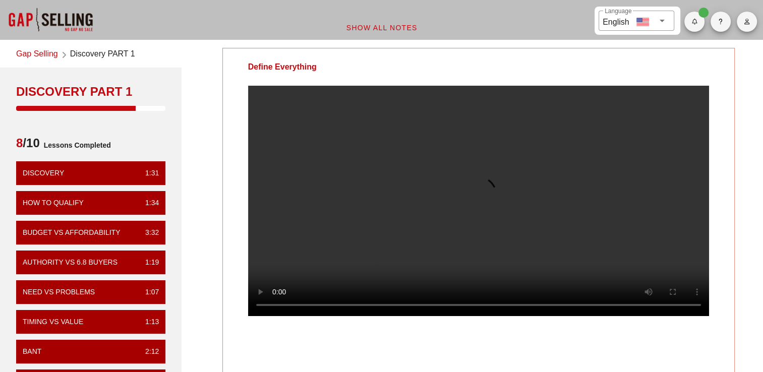
scroll to position [0, 0]
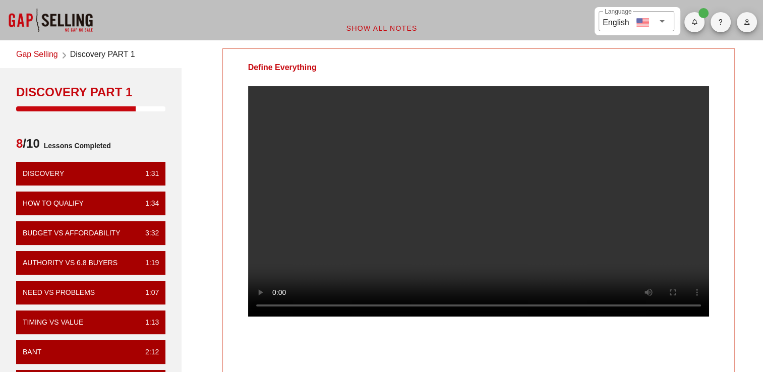
click at [633, 215] on div at bounding box center [478, 209] width 511 height 247
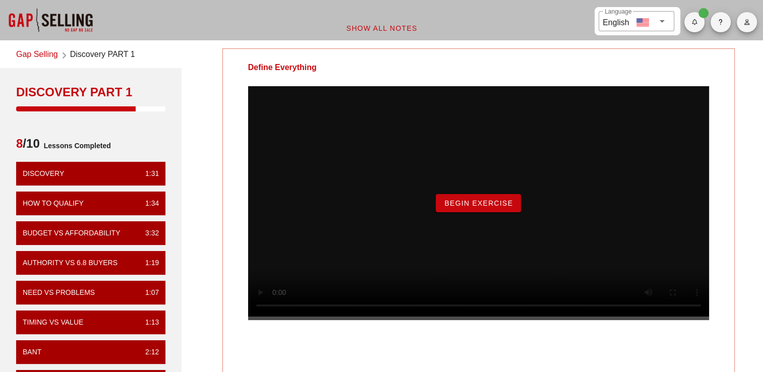
click at [479, 207] on span "Begin Exercise" at bounding box center [478, 203] width 69 height 8
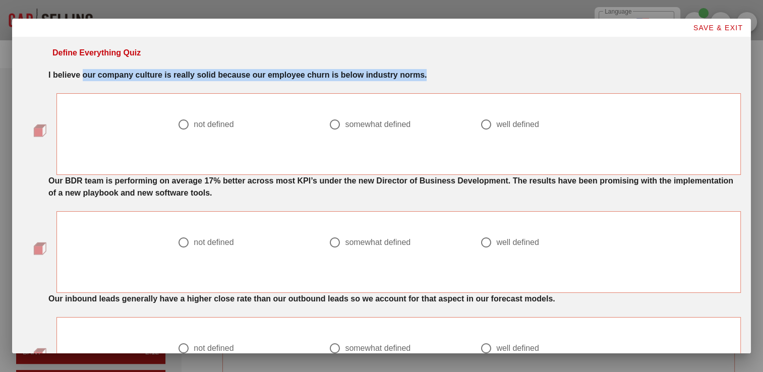
drag, startPoint x: 81, startPoint y: 75, endPoint x: 456, endPoint y: 66, distance: 374.8
click at [456, 66] on div "I believe our company culture is really solid because our employee churn is bel…" at bounding box center [394, 73] width 705 height 20
drag, startPoint x: 456, startPoint y: 66, endPoint x: 440, endPoint y: 81, distance: 22.1
click at [440, 81] on div "I believe our company culture is really solid because our employee churn is bel…" at bounding box center [394, 75] width 692 height 12
click at [430, 70] on div "I believe our company culture is really solid because our employee churn is bel…" at bounding box center [394, 75] width 692 height 12
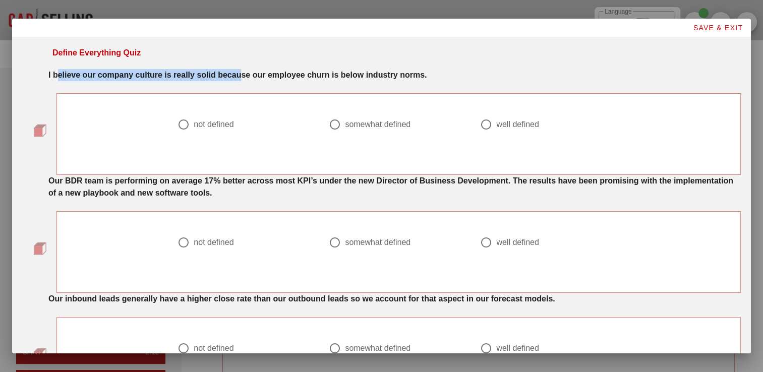
drag, startPoint x: 67, startPoint y: 71, endPoint x: 243, endPoint y: 68, distance: 175.5
click at [243, 68] on div "I believe our company culture is really solid because our employee churn is bel…" at bounding box center [394, 73] width 705 height 20
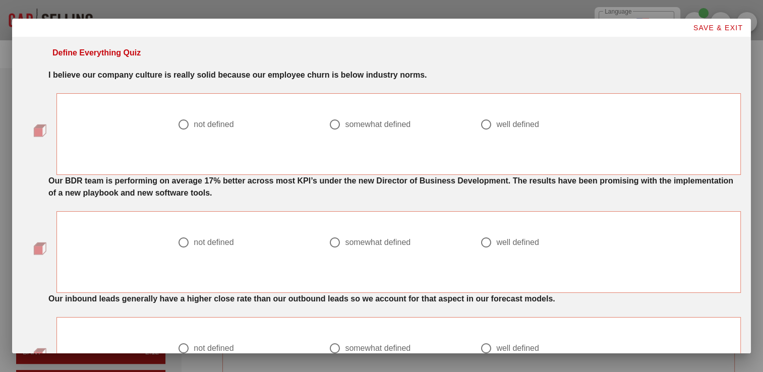
drag, startPoint x: 243, startPoint y: 68, endPoint x: 205, endPoint y: 98, distance: 48.4
click at [206, 99] on div "not defined somewhat defined well defined" at bounding box center [398, 128] width 454 height 64
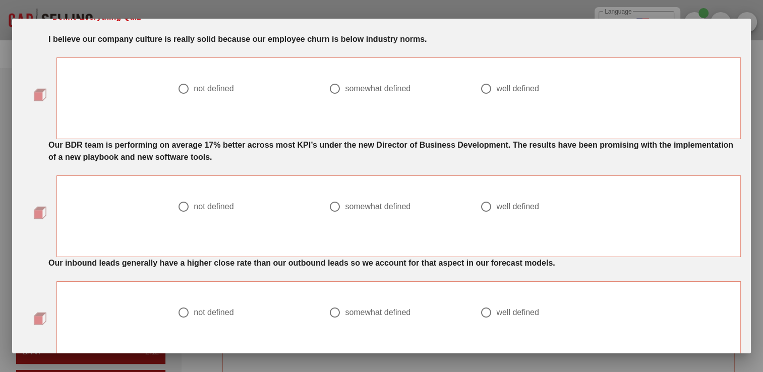
scroll to position [50, 0]
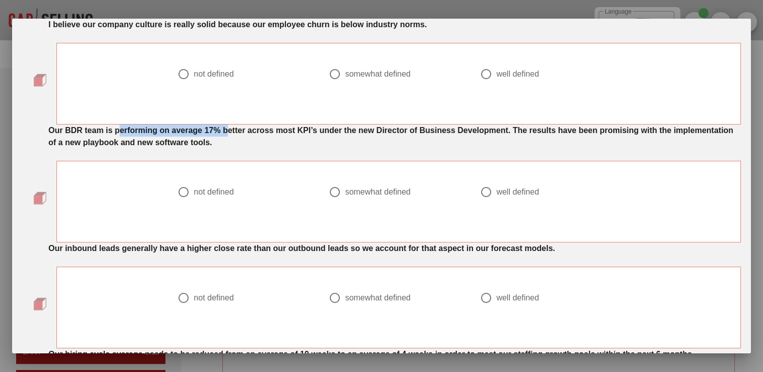
drag, startPoint x: 118, startPoint y: 126, endPoint x: 229, endPoint y: 129, distance: 111.5
click at [229, 129] on strong "Our BDR team is performing on average 17% better across most KPI’s under the ne…" at bounding box center [390, 136] width 685 height 21
drag, startPoint x: 229, startPoint y: 129, endPoint x: 279, endPoint y: 141, distance: 51.9
click at [279, 141] on div "Our BDR team is performing on average 17% better across most KPI’s under the ne…" at bounding box center [394, 137] width 692 height 24
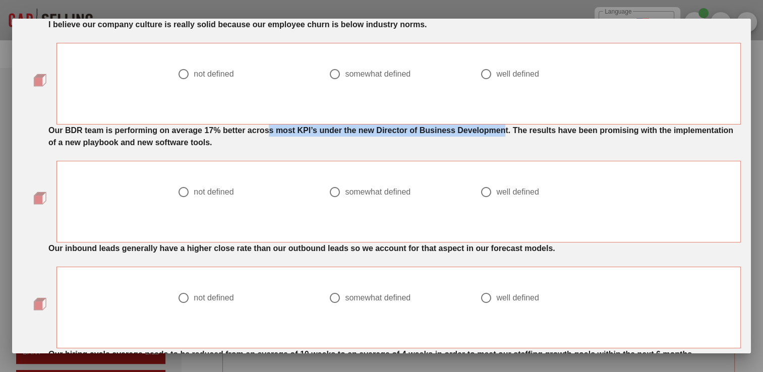
drag, startPoint x: 268, startPoint y: 132, endPoint x: 505, endPoint y: 132, distance: 237.0
click at [505, 132] on strong "Our BDR team is performing on average 17% better across most KPI’s under the ne…" at bounding box center [390, 136] width 685 height 21
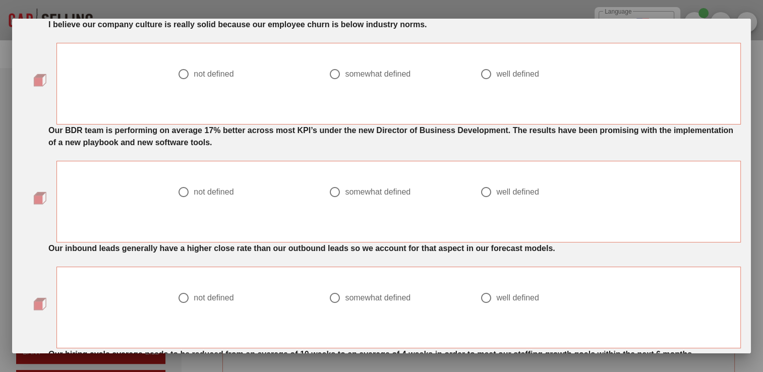
drag, startPoint x: 505, startPoint y: 132, endPoint x: 551, endPoint y: 139, distance: 46.5
click at [551, 139] on div "Our BDR team is performing on average 17% better across most KPI’s under the ne…" at bounding box center [394, 137] width 692 height 24
click at [179, 190] on div at bounding box center [183, 192] width 17 height 17
click at [484, 188] on div at bounding box center [486, 192] width 17 height 17
radio input "false"
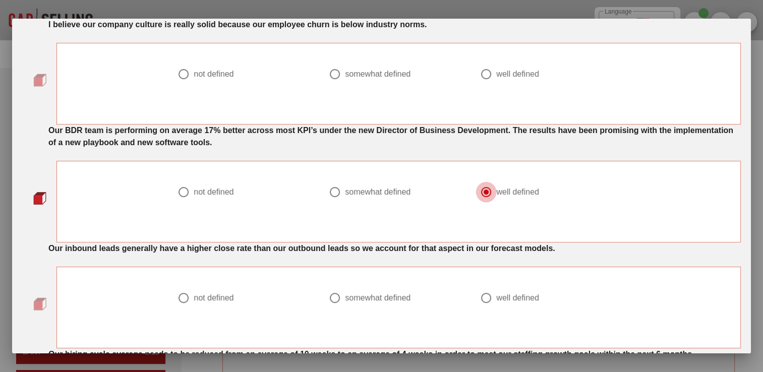
radio input "true"
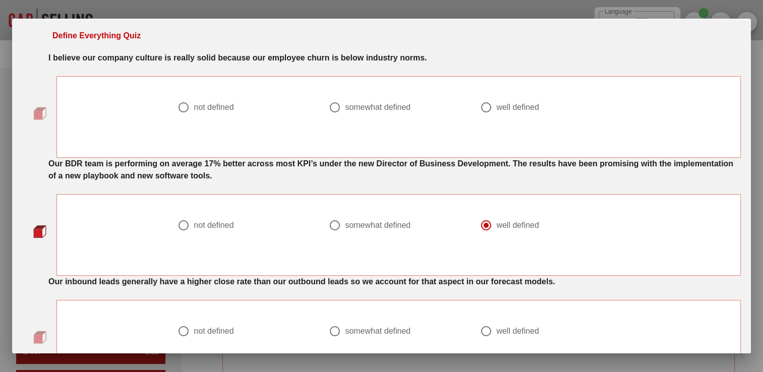
scroll to position [0, 0]
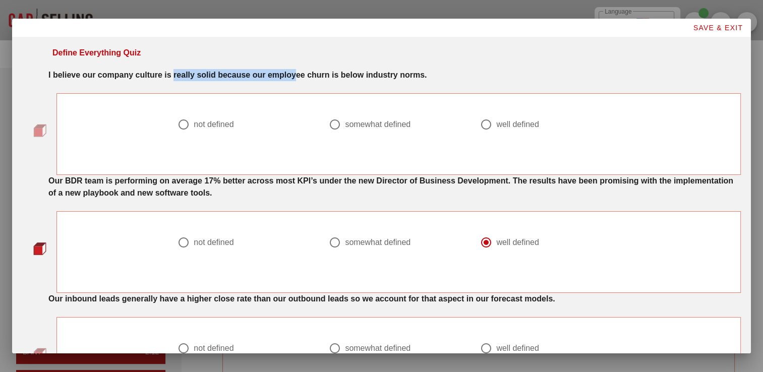
drag, startPoint x: 216, startPoint y: 72, endPoint x: 297, endPoint y: 72, distance: 80.2
click at [297, 72] on strong "I believe our company culture is really solid because our employee churn is bel…" at bounding box center [237, 75] width 378 height 9
drag, startPoint x: 297, startPoint y: 72, endPoint x: 329, endPoint y: 122, distance: 59.9
click at [329, 122] on div at bounding box center [334, 124] width 17 height 17
radio input "true"
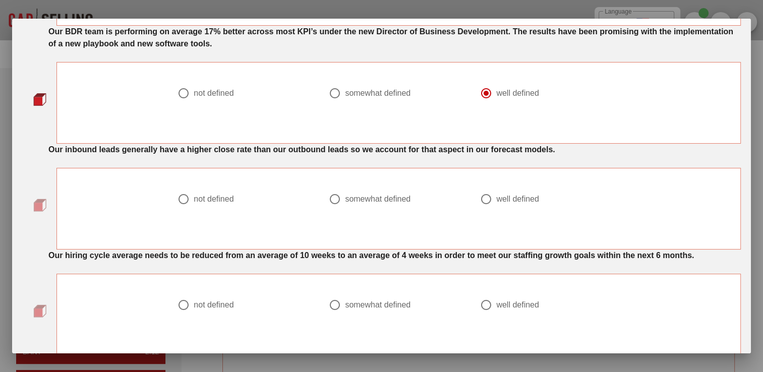
scroll to position [151, 0]
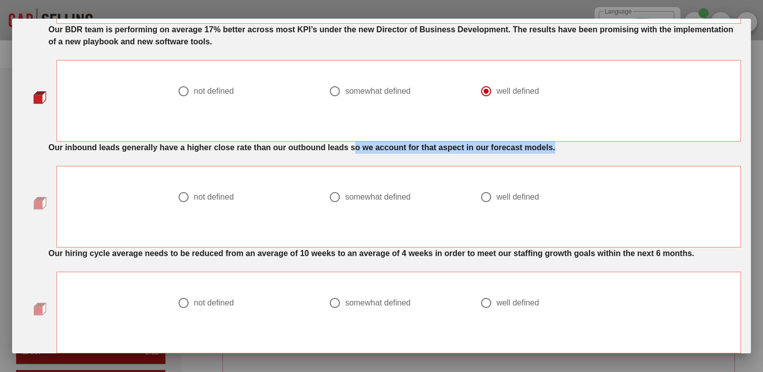
drag, startPoint x: 356, startPoint y: 143, endPoint x: 563, endPoint y: 143, distance: 207.8
click at [563, 143] on div "Our inbound leads generally have a higher close rate than our outbound leads so…" at bounding box center [394, 148] width 692 height 12
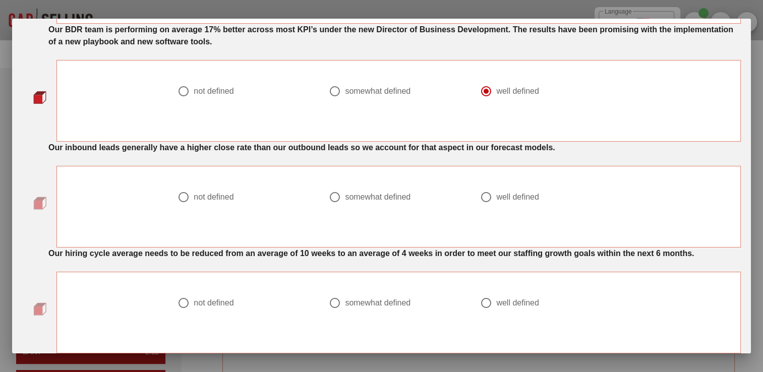
click at [290, 147] on strong "Our inbound leads generally have a higher close rate than our outbound leads so…" at bounding box center [301, 147] width 507 height 9
click at [182, 194] on div at bounding box center [183, 197] width 17 height 17
radio input "true"
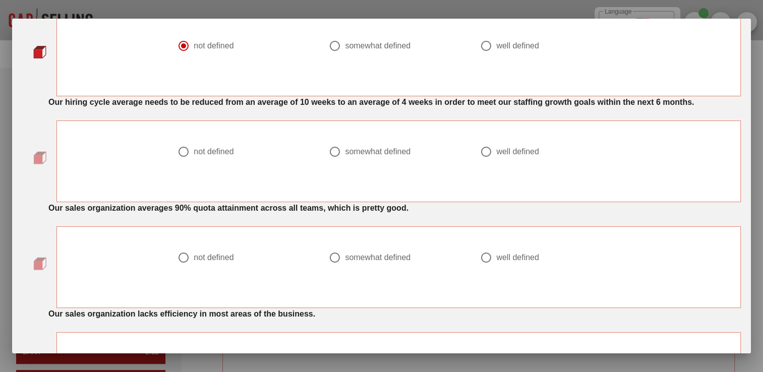
scroll to position [303, 0]
drag, startPoint x: 329, startPoint y: 96, endPoint x: 344, endPoint y: 97, distance: 15.7
click at [344, 98] on strong "Our hiring cycle average needs to be reduced from an average of 10 weeks to an …" at bounding box center [371, 102] width 646 height 9
drag, startPoint x: 344, startPoint y: 97, endPoint x: 354, endPoint y: 107, distance: 13.9
click at [354, 107] on div "Our hiring cycle average needs to be reduced from an average of 10 weeks to an …" at bounding box center [394, 102] width 692 height 12
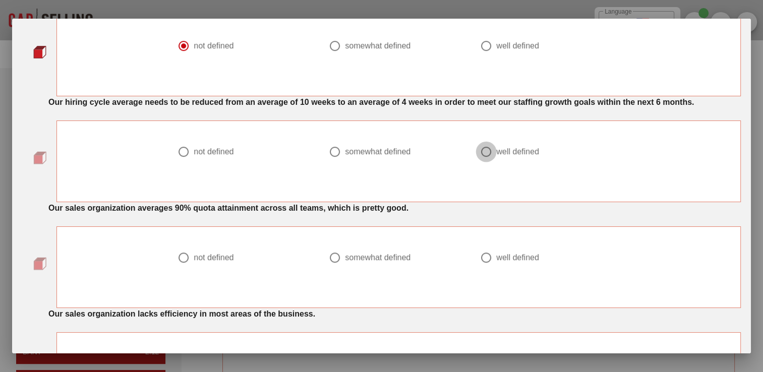
click at [486, 149] on div at bounding box center [486, 151] width 17 height 17
radio input "true"
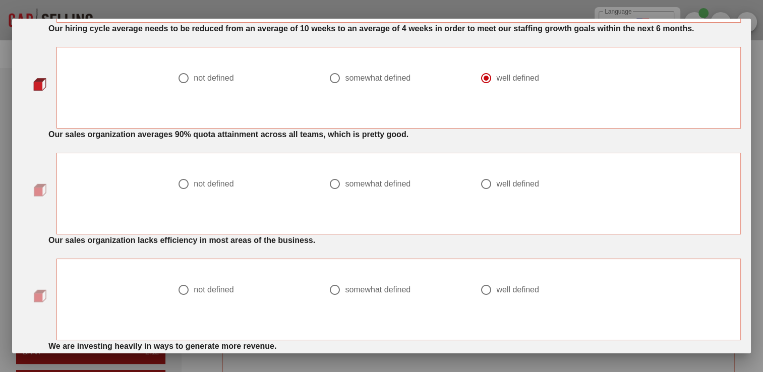
scroll to position [403, 0]
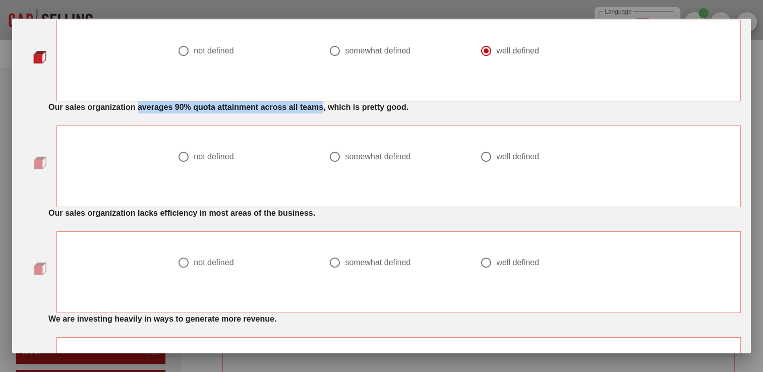
drag, startPoint x: 139, startPoint y: 106, endPoint x: 321, endPoint y: 108, distance: 181.6
click at [321, 108] on strong "Our sales organization averages 90% quota attainment across all teams, which is…" at bounding box center [228, 107] width 360 height 9
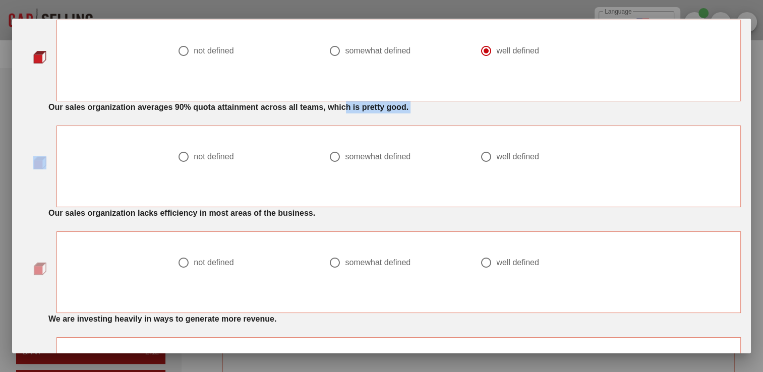
drag, startPoint x: 321, startPoint y: 108, endPoint x: 344, endPoint y: 115, distance: 24.6
click at [344, 115] on div "Our sales organization averages 90% quota attainment across all teams, which is…" at bounding box center [381, 154] width 719 height 106
drag, startPoint x: 344, startPoint y: 115, endPoint x: 330, endPoint y: 157, distance: 44.8
click at [330, 157] on div at bounding box center [334, 156] width 17 height 17
radio input "true"
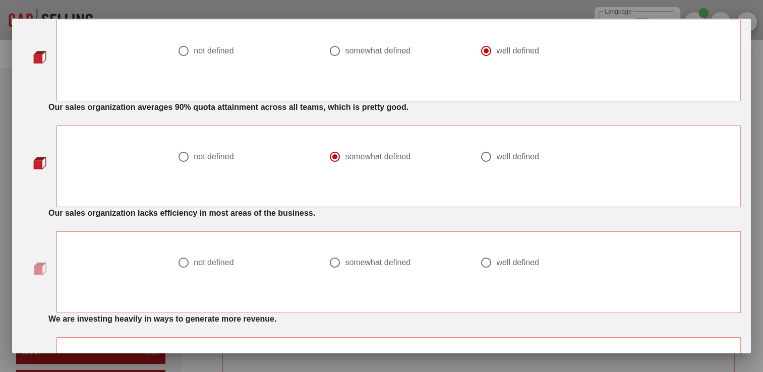
click at [56, 112] on div "Our sales organization averages 90% quota attainment across all teams, which is…" at bounding box center [394, 105] width 705 height 20
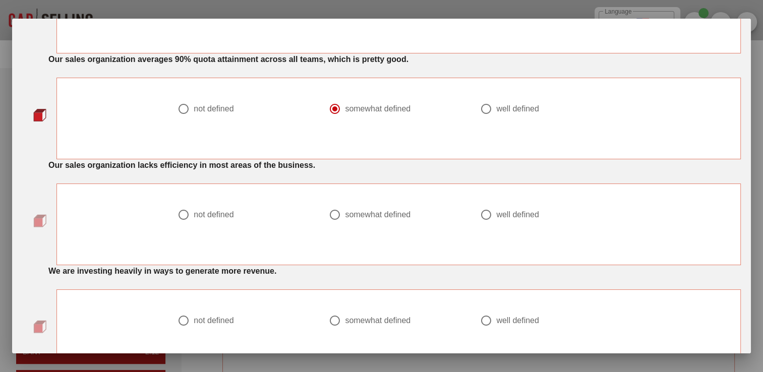
scroll to position [504, 0]
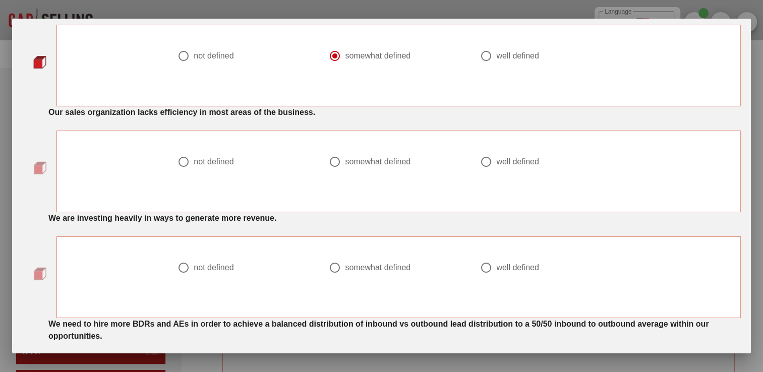
click at [180, 164] on div at bounding box center [183, 161] width 17 height 17
radio input "true"
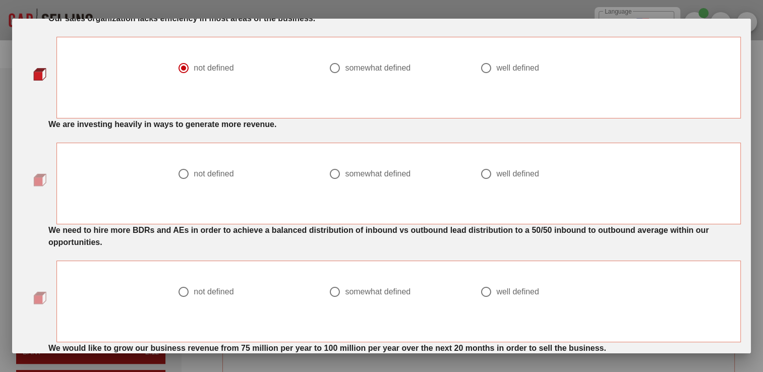
scroll to position [605, 0]
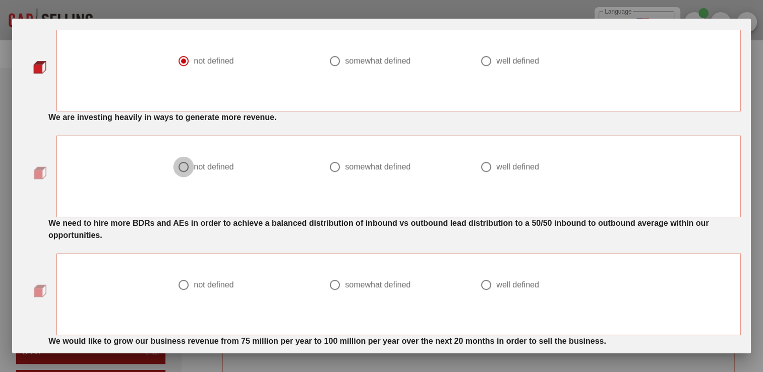
click at [185, 164] on div at bounding box center [183, 166] width 17 height 17
radio input "true"
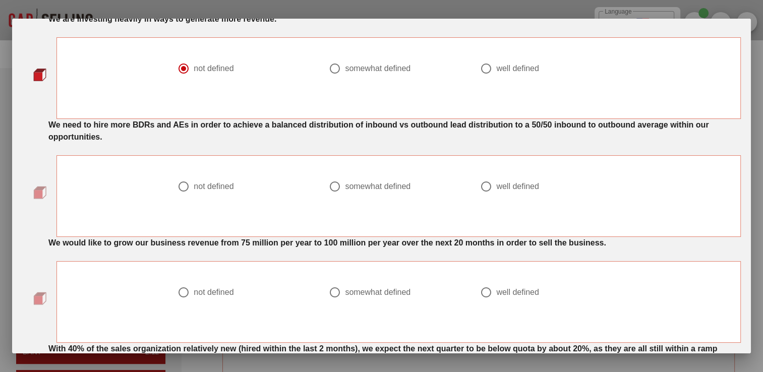
scroll to position [706, 0]
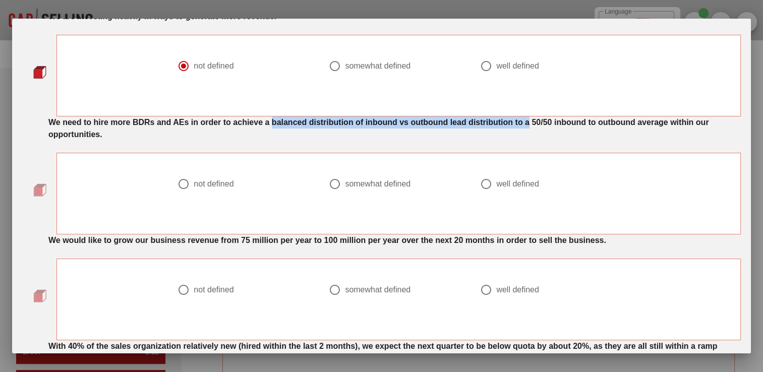
drag, startPoint x: 299, startPoint y: 119, endPoint x: 530, endPoint y: 118, distance: 231.5
click at [530, 118] on strong "We need to hire more BDRs and AEs in order to achieve a balanced distribution o…" at bounding box center [378, 128] width 660 height 21
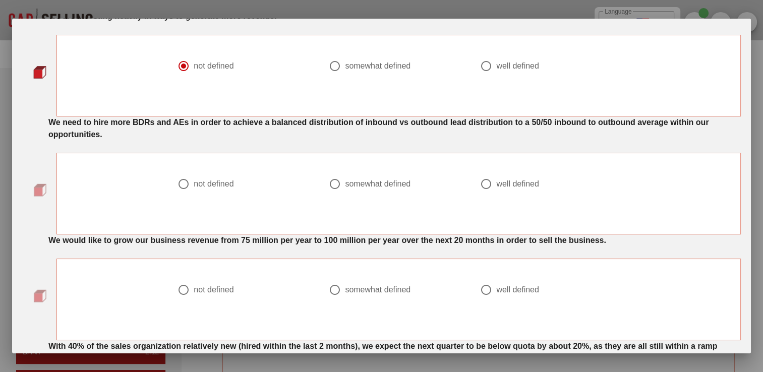
drag, startPoint x: 530, startPoint y: 118, endPoint x: 552, endPoint y: 125, distance: 22.7
click at [552, 125] on strong "We need to hire more BDRs and AEs in order to achieve a balanced distribution o…" at bounding box center [378, 128] width 660 height 21
click at [478, 183] on div at bounding box center [486, 184] width 17 height 17
radio input "true"
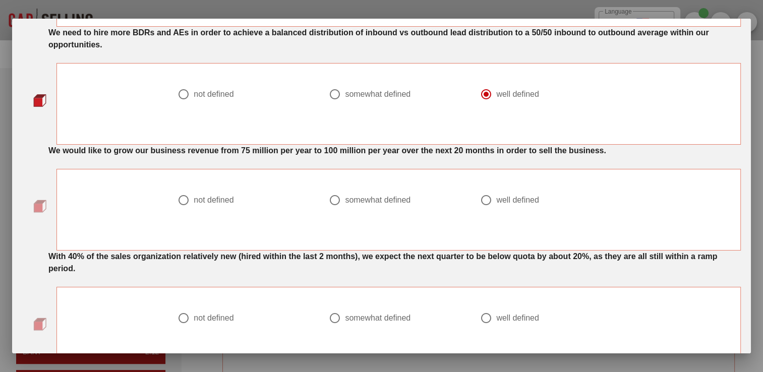
scroll to position [807, 0]
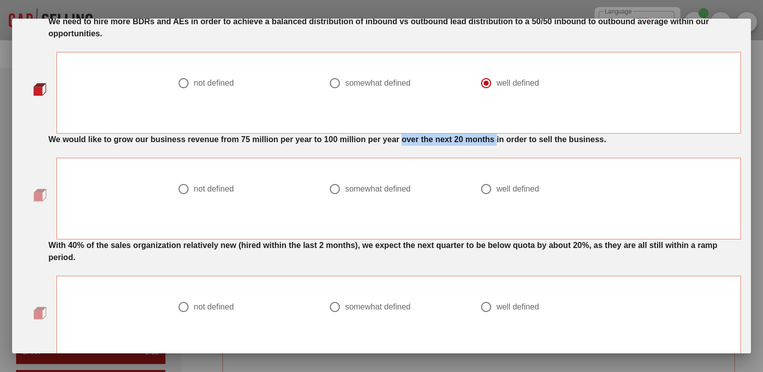
drag, startPoint x: 403, startPoint y: 136, endPoint x: 496, endPoint y: 136, distance: 92.8
click at [496, 136] on strong "We would like to grow our business revenue from 75 million per year to 100 mill…" at bounding box center [327, 139] width 558 height 9
drag, startPoint x: 496, startPoint y: 136, endPoint x: 535, endPoint y: 144, distance: 39.1
click at [535, 144] on div "We would like to grow our business revenue from 75 million per year to 100 mill…" at bounding box center [394, 140] width 692 height 12
click at [351, 187] on div "somewhat defined" at bounding box center [378, 189] width 66 height 10
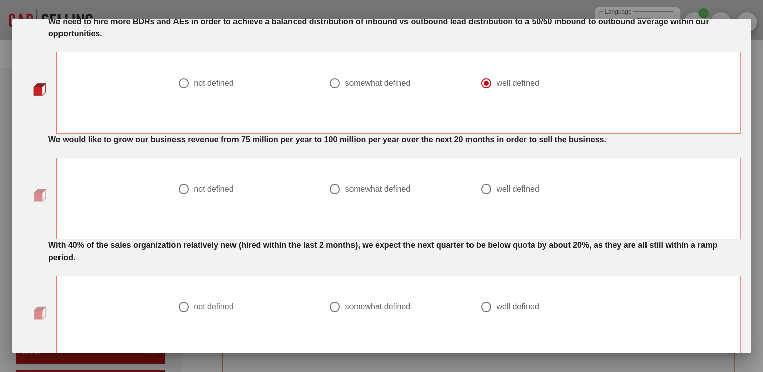
radio input "true"
click at [329, 187] on div at bounding box center [334, 189] width 17 height 17
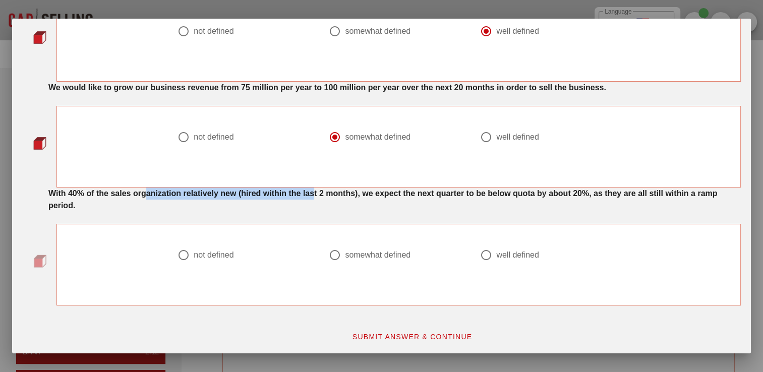
drag, startPoint x: 148, startPoint y: 191, endPoint x: 314, endPoint y: 196, distance: 166.0
click at [314, 196] on strong "With 40% of the sales organization relatively new (hired within the last 2 mont…" at bounding box center [382, 199] width 669 height 21
drag, startPoint x: 314, startPoint y: 196, endPoint x: 327, endPoint y: 205, distance: 16.7
click at [327, 205] on div "With 40% of the sales organization relatively new (hired within the last 2 mont…" at bounding box center [394, 200] width 692 height 24
click at [485, 255] on div at bounding box center [486, 255] width 17 height 17
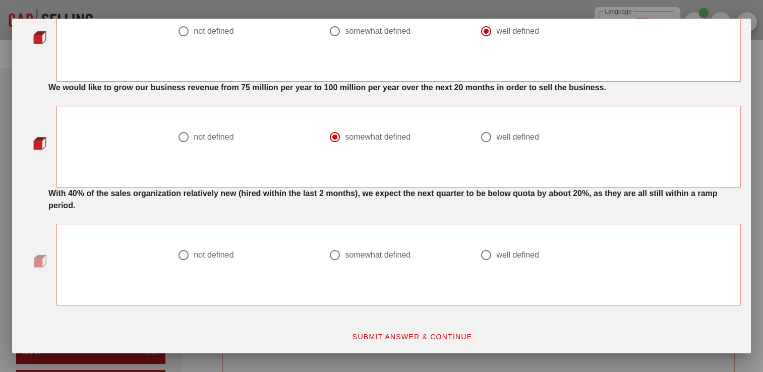
radio input "true"
click at [401, 336] on span "SUBMIT ANSWER & CONTINUE" at bounding box center [412, 337] width 121 height 8
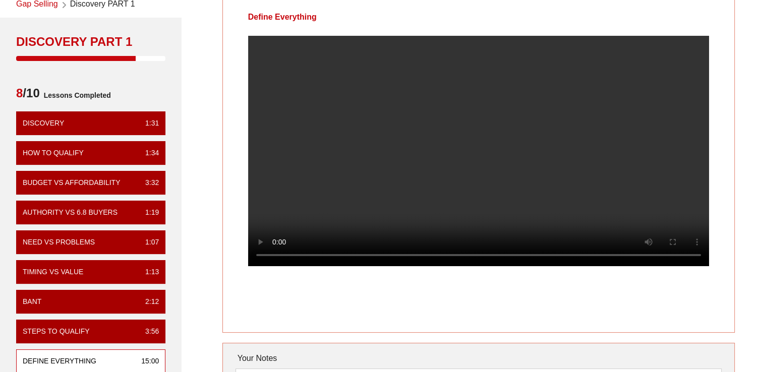
scroll to position [0, 0]
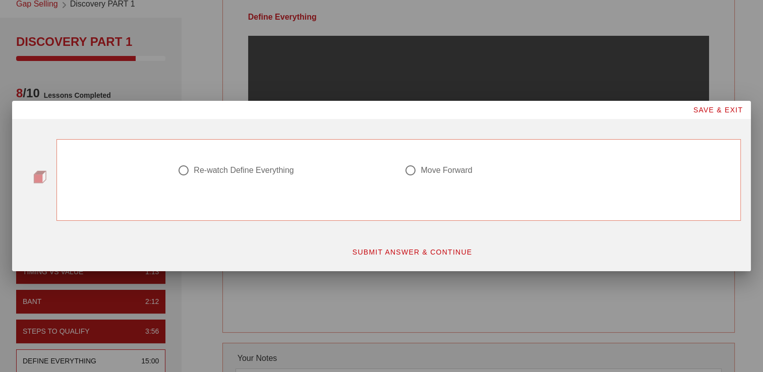
click at [414, 170] on div at bounding box center [410, 170] width 17 height 17
radio input "true"
click at [423, 248] on span "SUBMIT ANSWER & CONTINUE" at bounding box center [412, 252] width 121 height 8
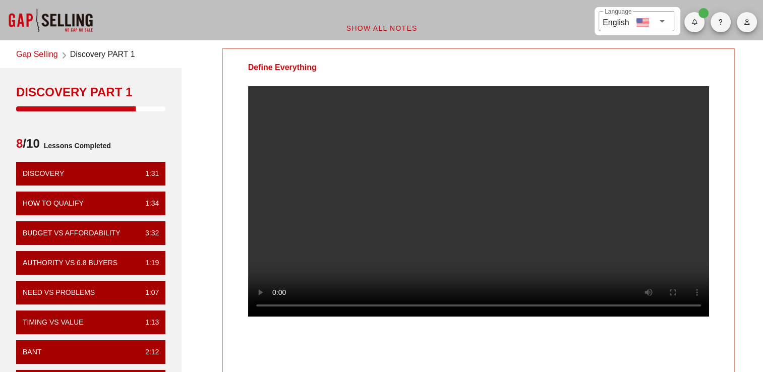
click at [425, 124] on video at bounding box center [478, 201] width 461 height 230
click at [363, 140] on video at bounding box center [478, 201] width 461 height 230
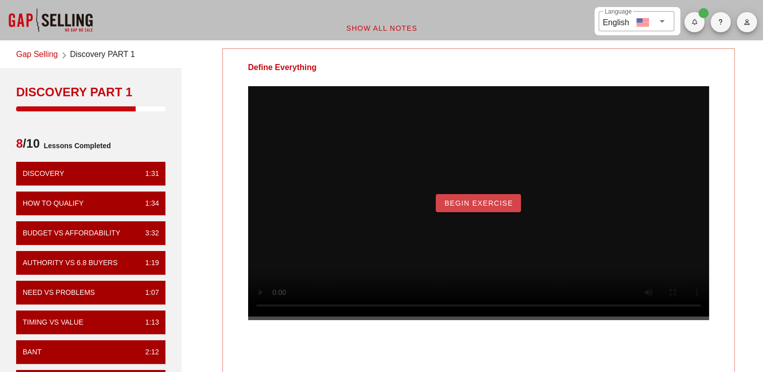
click at [497, 207] on span "Begin Exercise" at bounding box center [478, 203] width 69 height 8
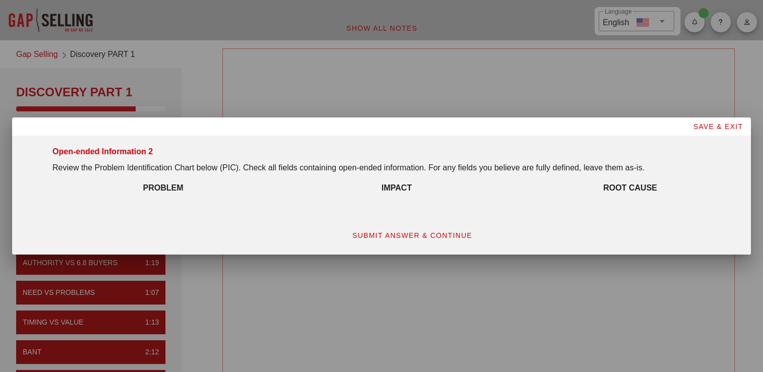
drag, startPoint x: 432, startPoint y: 164, endPoint x: 656, endPoint y: 172, distance: 224.0
click at [633, 172] on p "Review the Problem Identification Chart below (PIC). Check all fields containin…" at bounding box center [396, 168] width 688 height 12
drag, startPoint x: 656, startPoint y: 172, endPoint x: 494, endPoint y: 210, distance: 165.9
click at [494, 210] on div "Open-ended Information 2 Review the Problem Identification Chart below (PIC). C…" at bounding box center [381, 195] width 719 height 111
drag, startPoint x: 494, startPoint y: 210, endPoint x: 434, endPoint y: 236, distance: 65.1
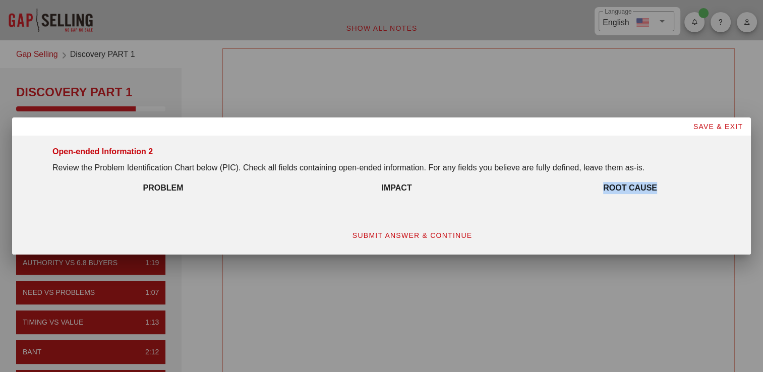
click at [434, 236] on span "SUBMIT ANSWER & CONTINUE" at bounding box center [412, 235] width 121 height 8
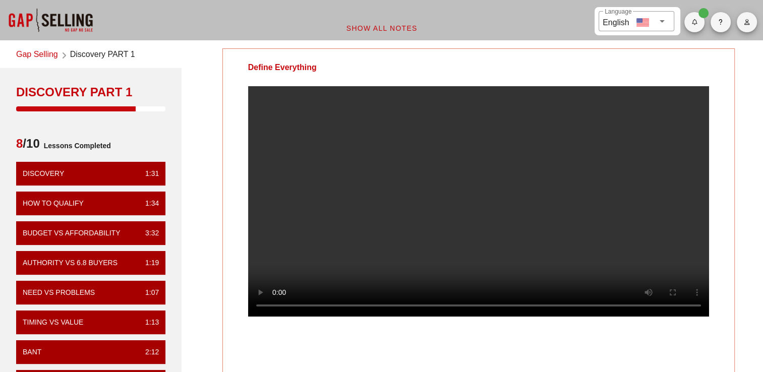
click at [220, 185] on div "Define Everything Your Notes Save Note Show All Notes" at bounding box center [478, 290] width 581 height 496
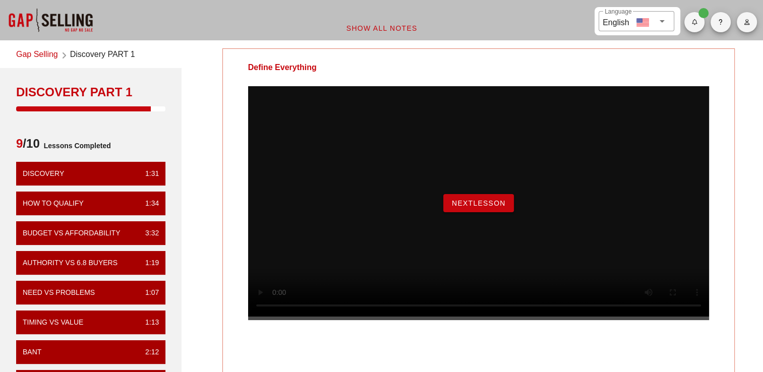
click at [488, 212] on button "NextLesson" at bounding box center [478, 203] width 71 height 18
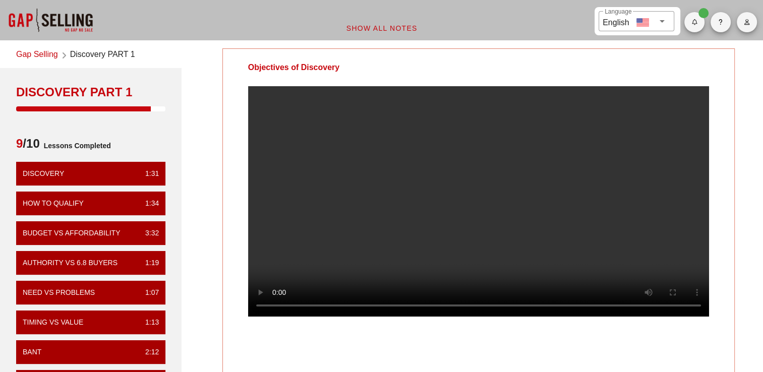
click at [235, 160] on div at bounding box center [478, 209] width 511 height 247
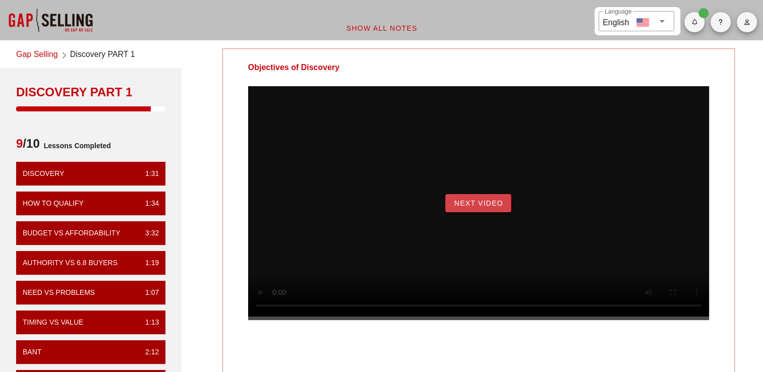
click at [491, 207] on span "Next Video" at bounding box center [477, 203] width 49 height 8
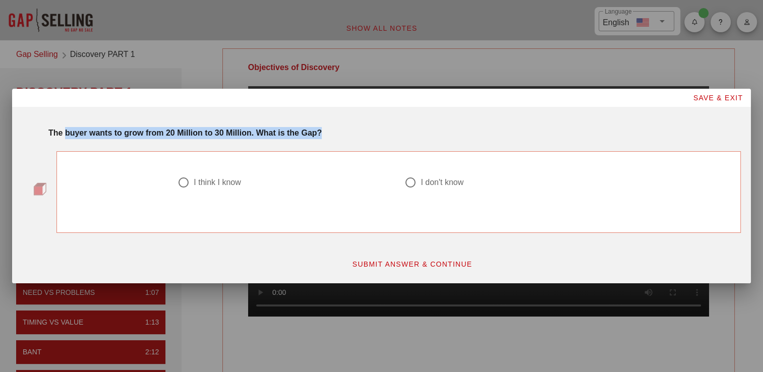
drag, startPoint x: 64, startPoint y: 133, endPoint x: 322, endPoint y: 130, distance: 258.2
click at [322, 130] on div "The buyer wants to grow from 20 Million to 30 Million. What is the Gap?" at bounding box center [394, 133] width 692 height 12
drag, startPoint x: 322, startPoint y: 130, endPoint x: 387, endPoint y: 144, distance: 66.6
click at [387, 144] on div "The buyer wants to grow from 20 Million to 30 Million. What is the Gap? I think…" at bounding box center [381, 180] width 719 height 106
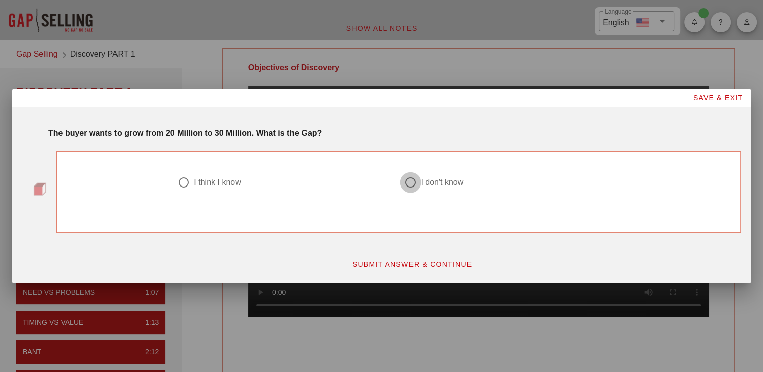
click at [413, 184] on div at bounding box center [410, 182] width 17 height 17
radio input "true"
click at [433, 265] on span "SUBMIT ANSWER & CONTINUE" at bounding box center [412, 264] width 121 height 8
click at [410, 178] on div at bounding box center [410, 182] width 17 height 17
radio input "true"
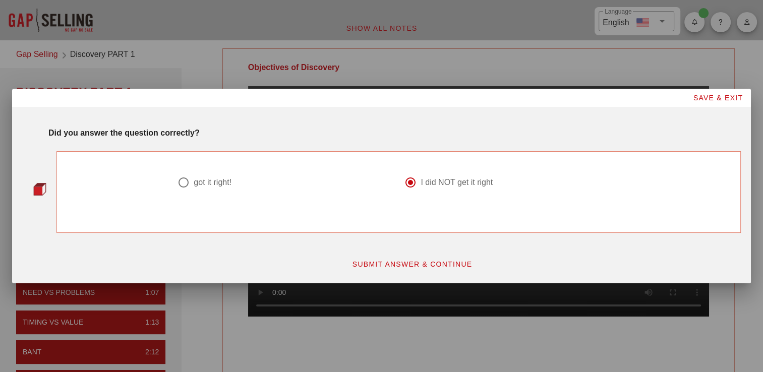
click at [412, 264] on span "SUBMIT ANSWER & CONTINUE" at bounding box center [412, 264] width 121 height 8
click at [221, 181] on div "I think I know" at bounding box center [217, 183] width 47 height 10
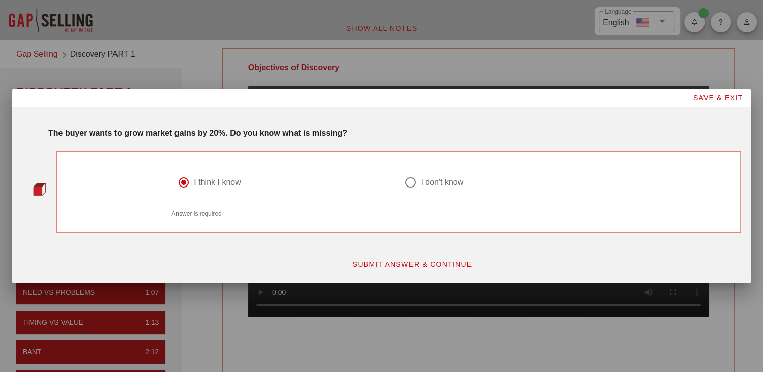
radio input "true"
click at [456, 263] on span "SUBMIT ANSWER & CONTINUE" at bounding box center [412, 264] width 121 height 8
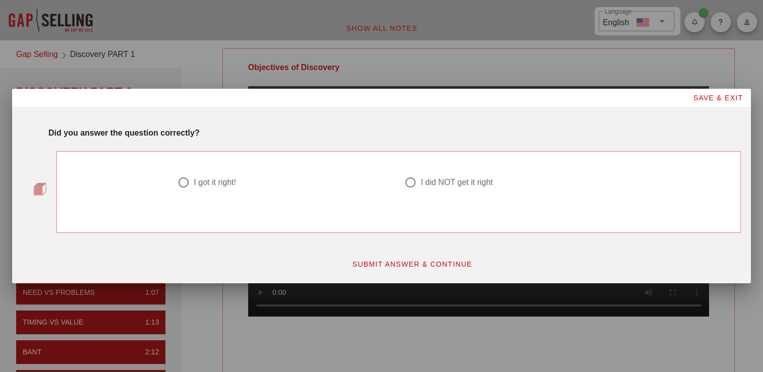
click at [200, 190] on div at bounding box center [285, 195] width 215 height 12
click at [188, 182] on div at bounding box center [183, 182] width 17 height 17
radio input "true"
click at [445, 269] on button "SUBMIT ANSWER & CONTINUE" at bounding box center [412, 264] width 137 height 18
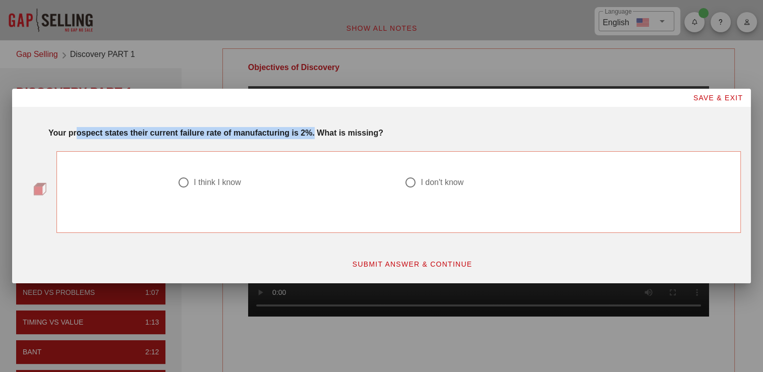
drag, startPoint x: 77, startPoint y: 134, endPoint x: 315, endPoint y: 138, distance: 238.1
click at [315, 137] on strong "Your prospect states their current failure rate of manufacturing is 2%. What is…" at bounding box center [215, 133] width 335 height 9
drag, startPoint x: 315, startPoint y: 138, endPoint x: 398, endPoint y: 136, distance: 83.7
click at [398, 136] on div "Your prospect states their current failure rate of manufacturing is 2%. What is…" at bounding box center [394, 133] width 692 height 12
click at [209, 182] on div "I think I know" at bounding box center [217, 183] width 47 height 10
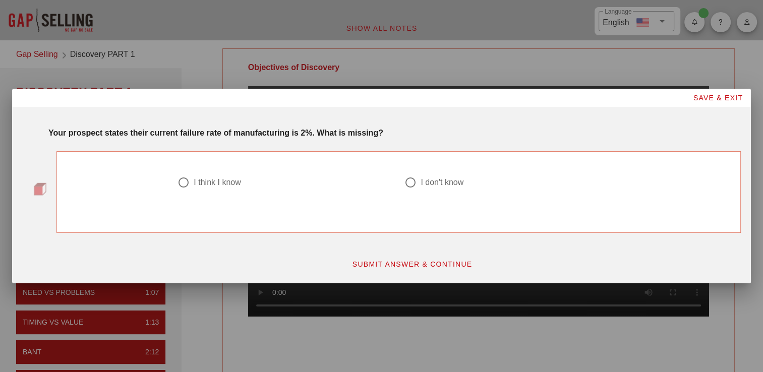
radio input "true"
click at [395, 268] on span "SUBMIT ANSWER & CONTINUE" at bounding box center [412, 264] width 121 height 8
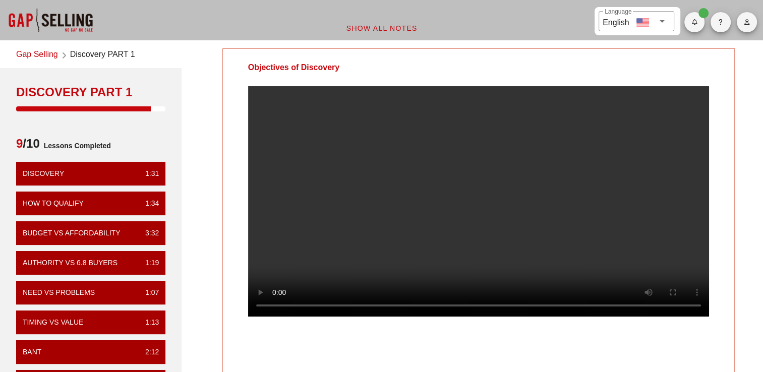
click at [633, 200] on div at bounding box center [478, 209] width 511 height 247
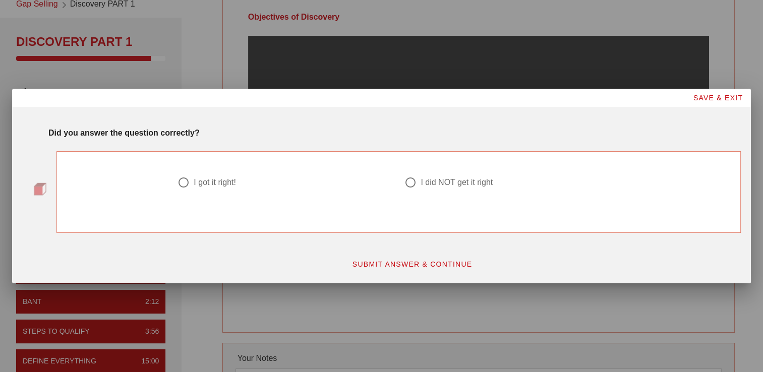
click at [201, 177] on div "I got it right!" at bounding box center [281, 183] width 207 height 12
radio input "true"
click at [408, 270] on button "SUBMIT ANSWER & CONTINUE" at bounding box center [412, 264] width 137 height 18
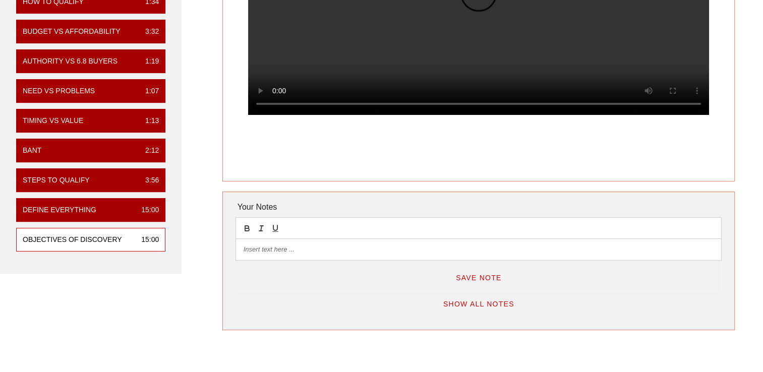
scroll to position [0, 0]
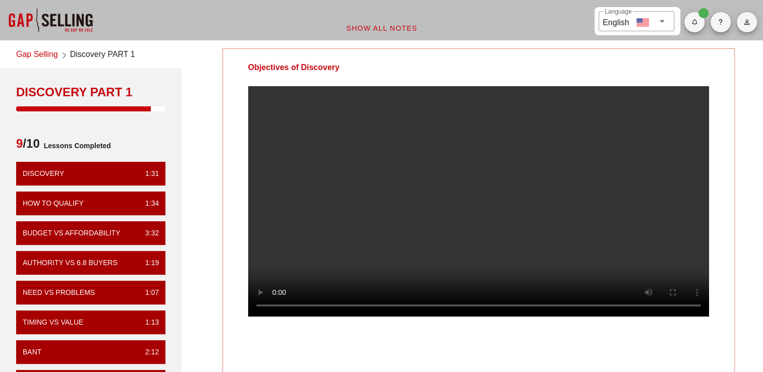
click at [491, 214] on video at bounding box center [478, 201] width 461 height 230
click at [458, 197] on video at bounding box center [478, 201] width 461 height 230
click at [442, 244] on video at bounding box center [478, 201] width 461 height 230
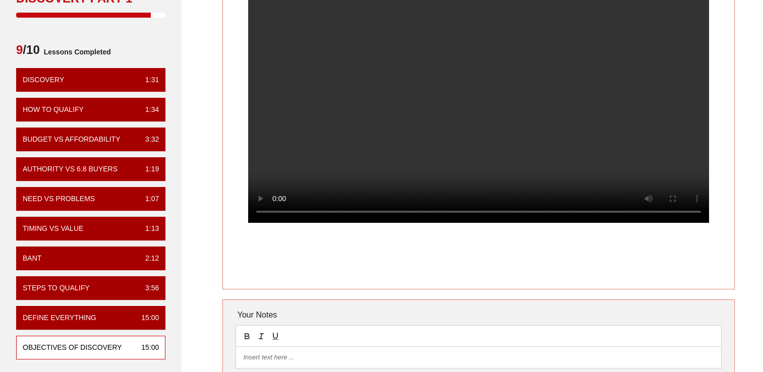
scroll to position [101, 0]
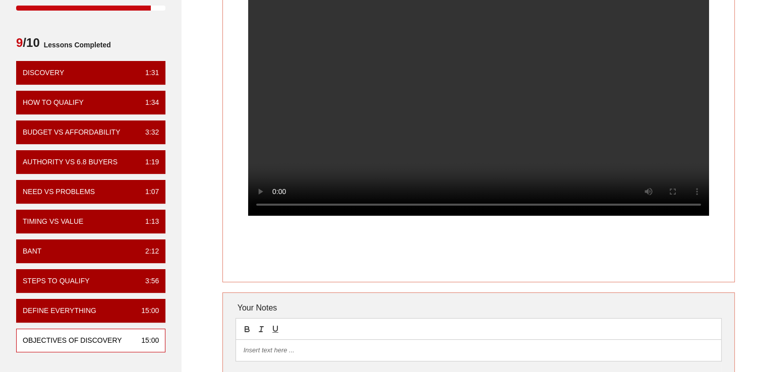
click at [633, 130] on div "Objectives of Discovery Your Notes Save Note Show All Notes" at bounding box center [478, 189] width 581 height 496
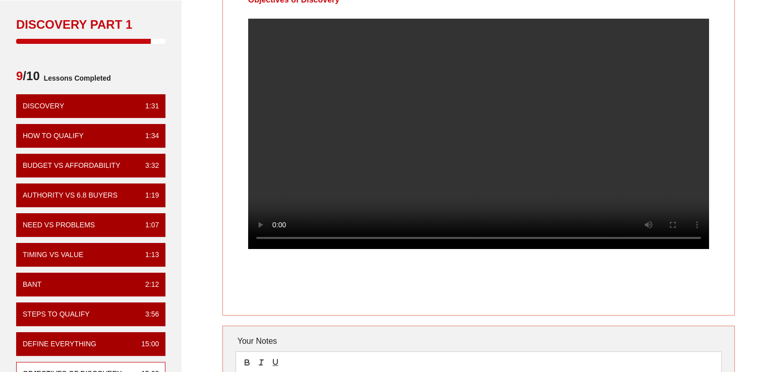
scroll to position [50, 0]
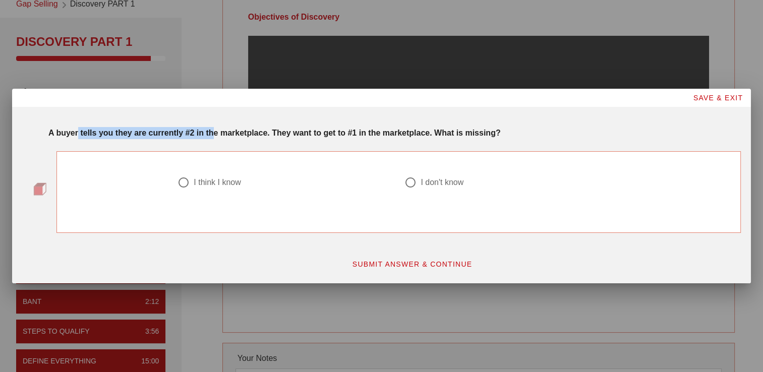
drag, startPoint x: 79, startPoint y: 134, endPoint x: 211, endPoint y: 134, distance: 132.6
click at [211, 134] on strong "A buyer tells you they are currently #2 in the marketplace. They want to get to…" at bounding box center [274, 133] width 452 height 9
drag, startPoint x: 211, startPoint y: 134, endPoint x: 287, endPoint y: 144, distance: 76.3
click at [293, 140] on div "A buyer tells you they are currently #2 in the marketplace. They want to get to…" at bounding box center [394, 131] width 705 height 20
click at [178, 180] on div at bounding box center [183, 182] width 17 height 17
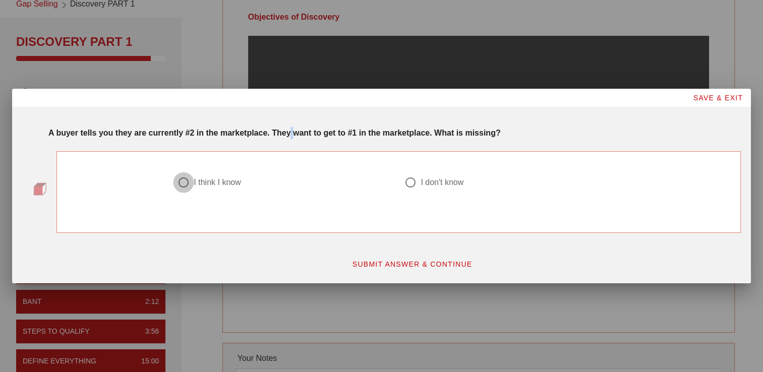
radio input "true"
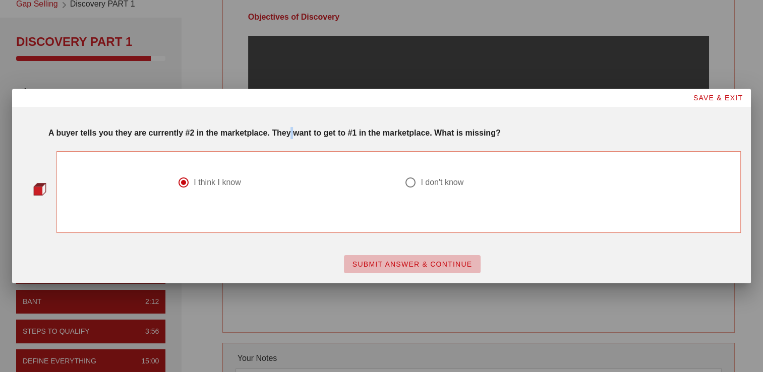
click at [365, 263] on span "SUBMIT ANSWER & CONTINUE" at bounding box center [412, 264] width 121 height 8
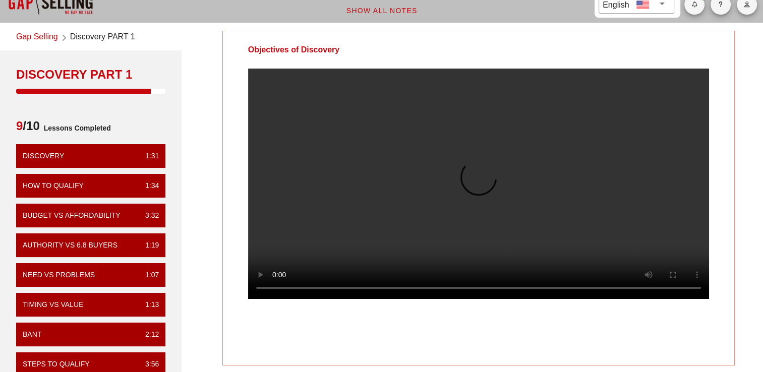
scroll to position [0, 0]
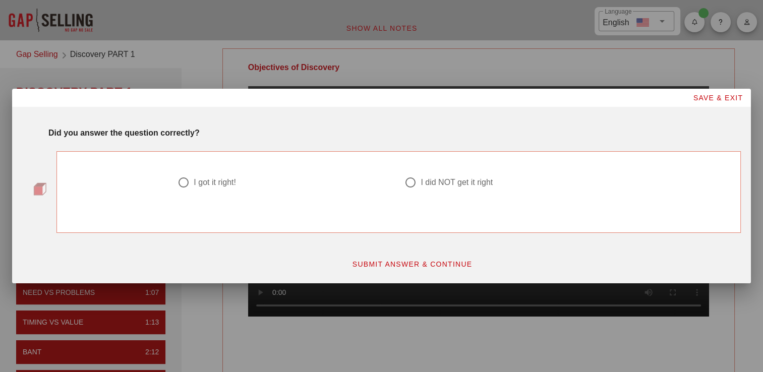
click at [192, 159] on div "I got it right! I did NOT get it right" at bounding box center [398, 186] width 454 height 64
click at [207, 179] on div "I got it right!" at bounding box center [281, 183] width 207 height 12
radio input "true"
click at [443, 274] on div "SUBMIT ANSWER & CONTINUE" at bounding box center [412, 264] width 670 height 30
click at [440, 265] on span "SUBMIT ANSWER & CONTINUE" at bounding box center [412, 264] width 121 height 8
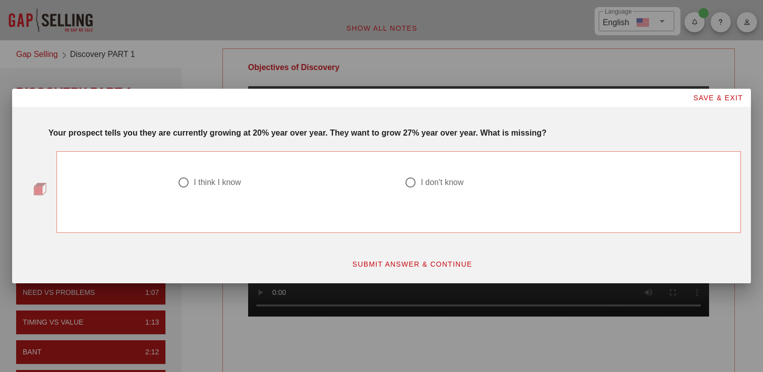
click at [197, 181] on div "I think I know" at bounding box center [217, 183] width 47 height 10
radio input "true"
click at [383, 267] on span "SUBMIT ANSWER & CONTINUE" at bounding box center [412, 264] width 121 height 8
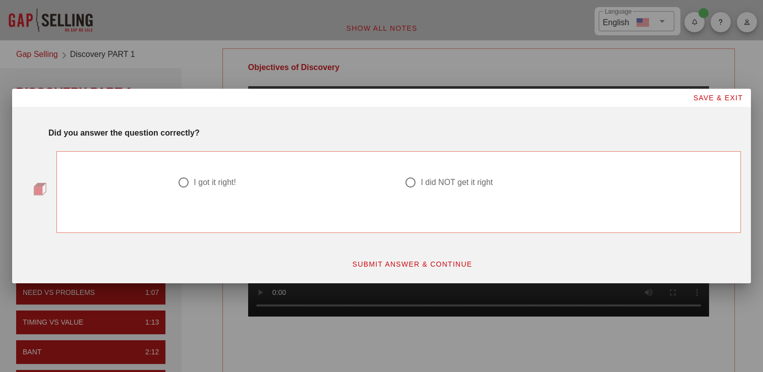
drag, startPoint x: 184, startPoint y: 189, endPoint x: 203, endPoint y: 187, distance: 19.3
click at [184, 189] on div at bounding box center [183, 182] width 17 height 17
radio input "true"
click at [424, 261] on span "SUBMIT ANSWER & CONTINUE" at bounding box center [412, 264] width 121 height 8
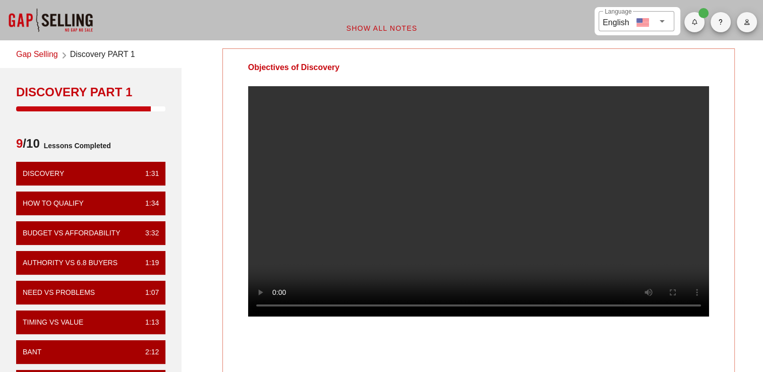
scroll to position [244, 0]
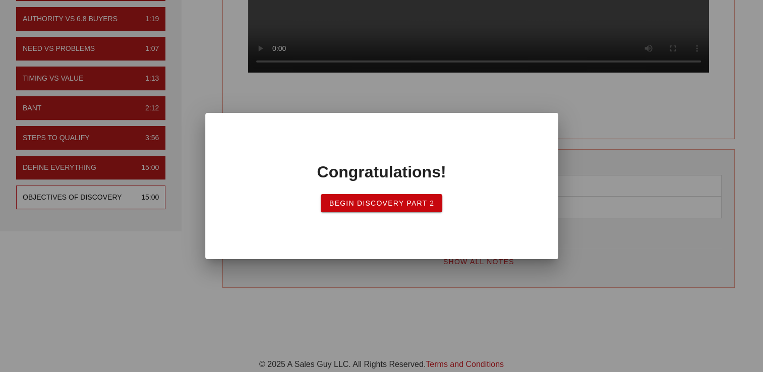
click at [354, 204] on span "Begin Discovery Part 2" at bounding box center [382, 203] width 106 height 8
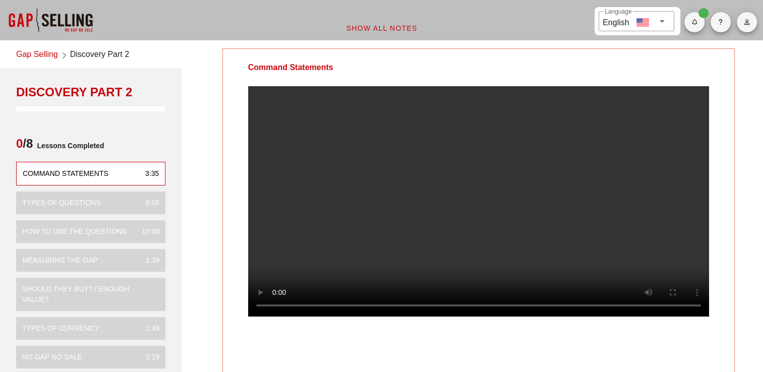
click at [444, 189] on video at bounding box center [478, 201] width 461 height 230
click at [329, 199] on video at bounding box center [478, 201] width 461 height 230
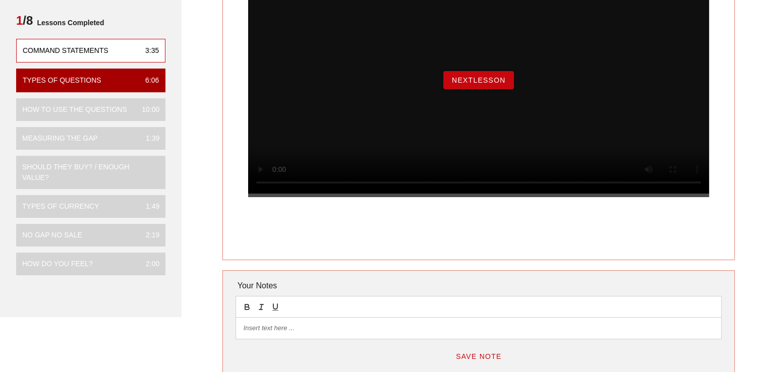
scroll to position [252, 0]
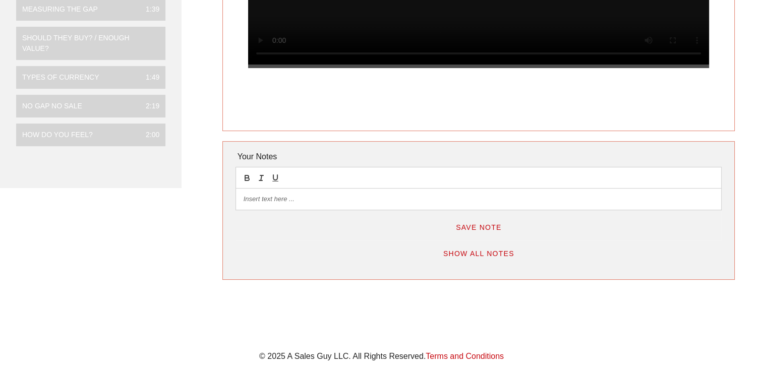
click at [451, 200] on p at bounding box center [479, 199] width 470 height 9
click at [481, 227] on span "Save Note" at bounding box center [478, 227] width 46 height 8
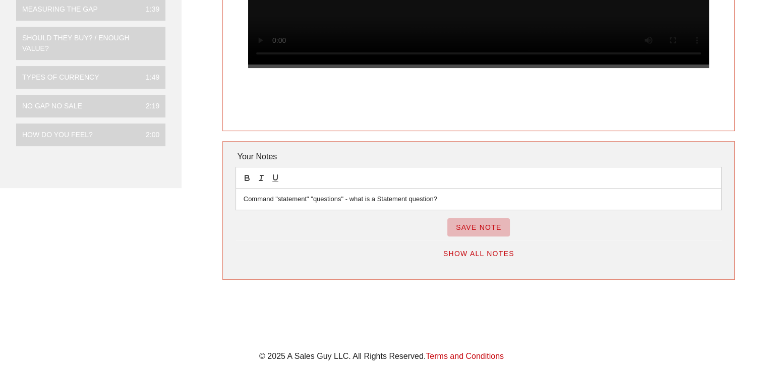
click at [482, 227] on span "Save Note" at bounding box center [478, 227] width 46 height 8
click at [495, 259] on button "Show All Notes" at bounding box center [479, 254] width 88 height 18
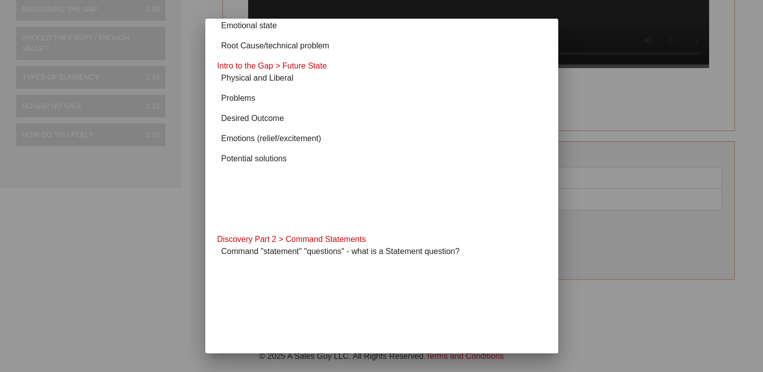
scroll to position [303, 0]
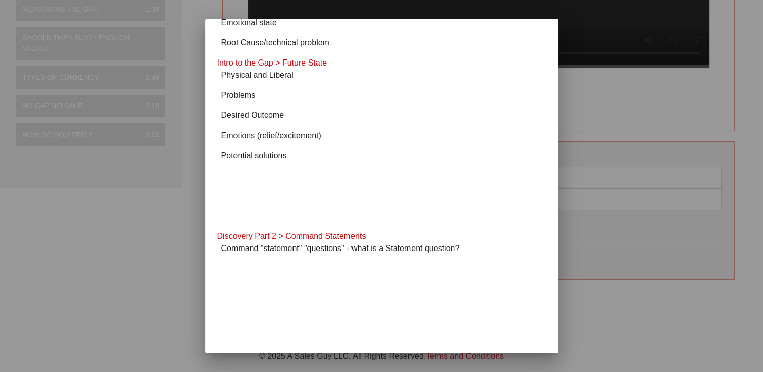
click at [613, 183] on div at bounding box center [381, 186] width 763 height 372
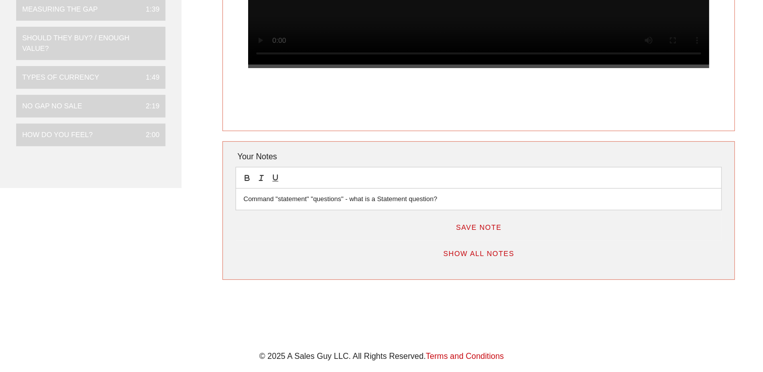
click at [381, 198] on p "Command "statement" "questions" - what is a Statement question?" at bounding box center [479, 199] width 470 height 9
click at [471, 232] on button "Save Note" at bounding box center [478, 227] width 63 height 18
